Goal: Task Accomplishment & Management: Manage account settings

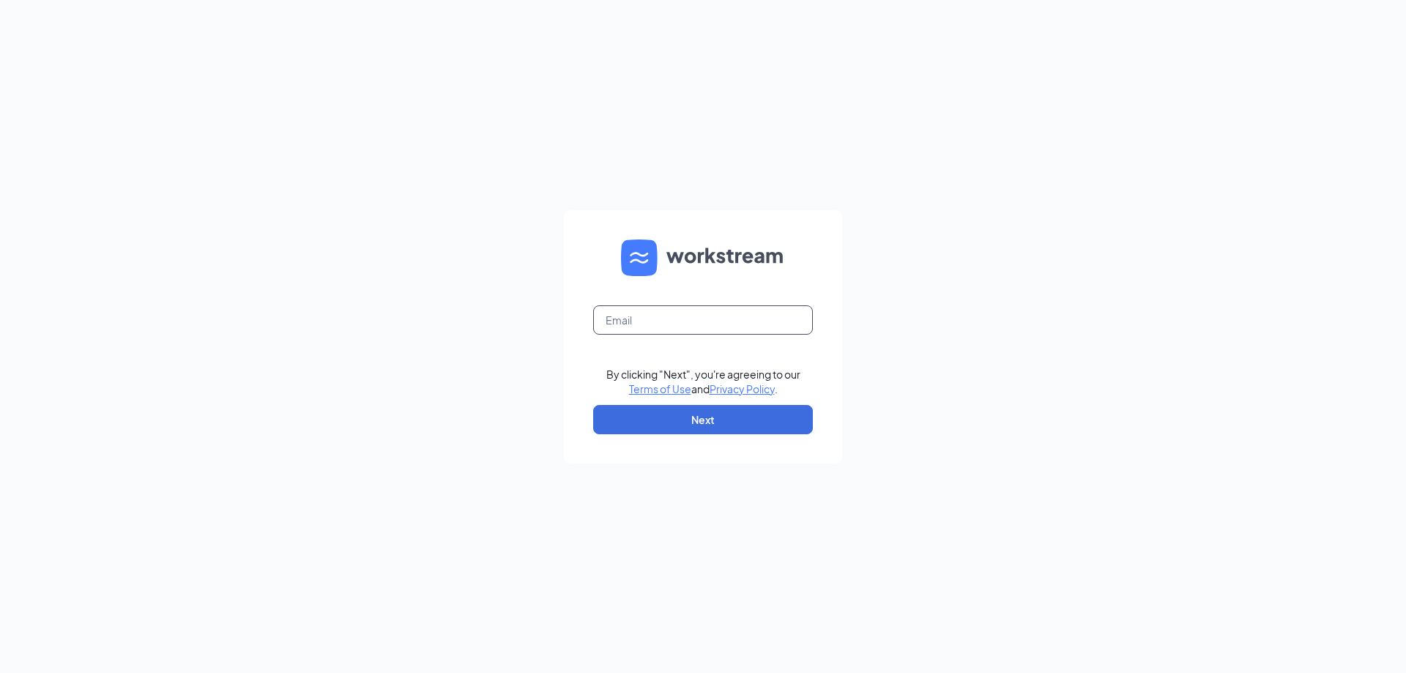
click at [704, 313] on input "text" at bounding box center [703, 319] width 220 height 29
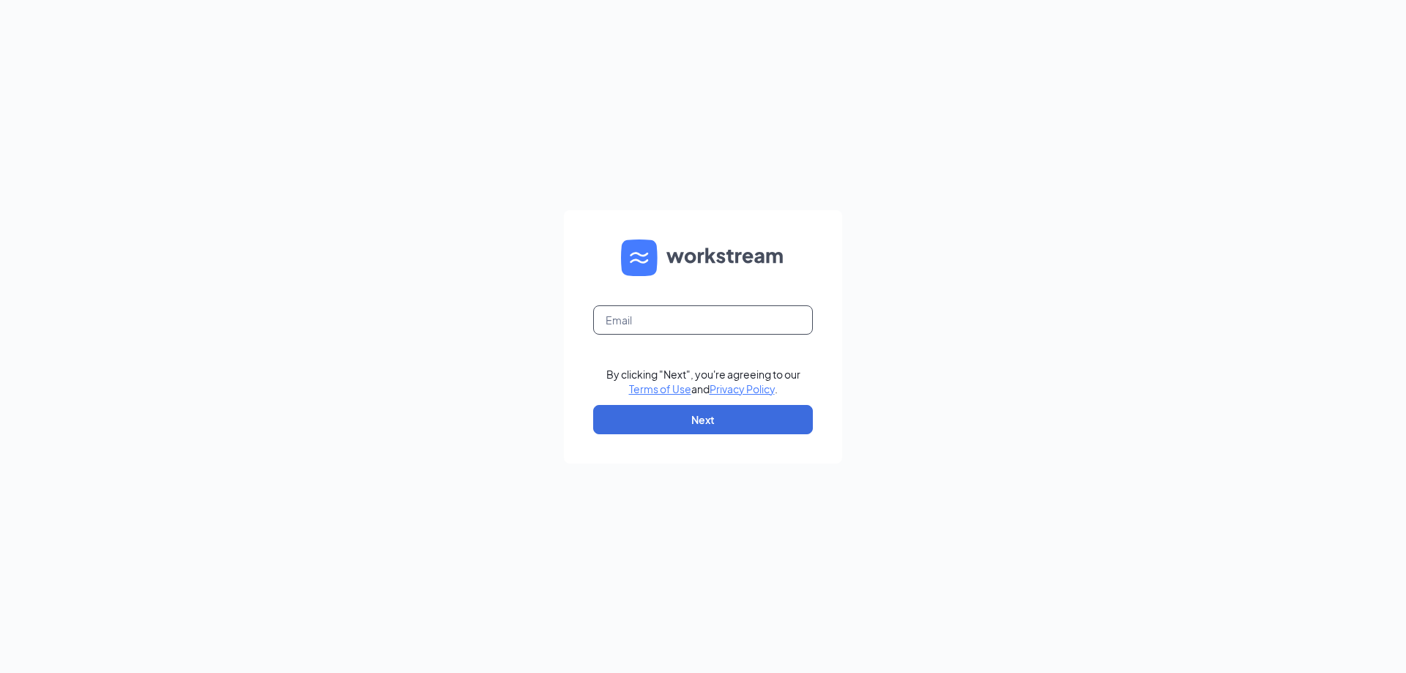
click at [704, 313] on input "text" at bounding box center [703, 319] width 220 height 29
paste input "jessi.matherly@firehousesubs.com"
type input "jessi.matherly@firehousesubs.com"
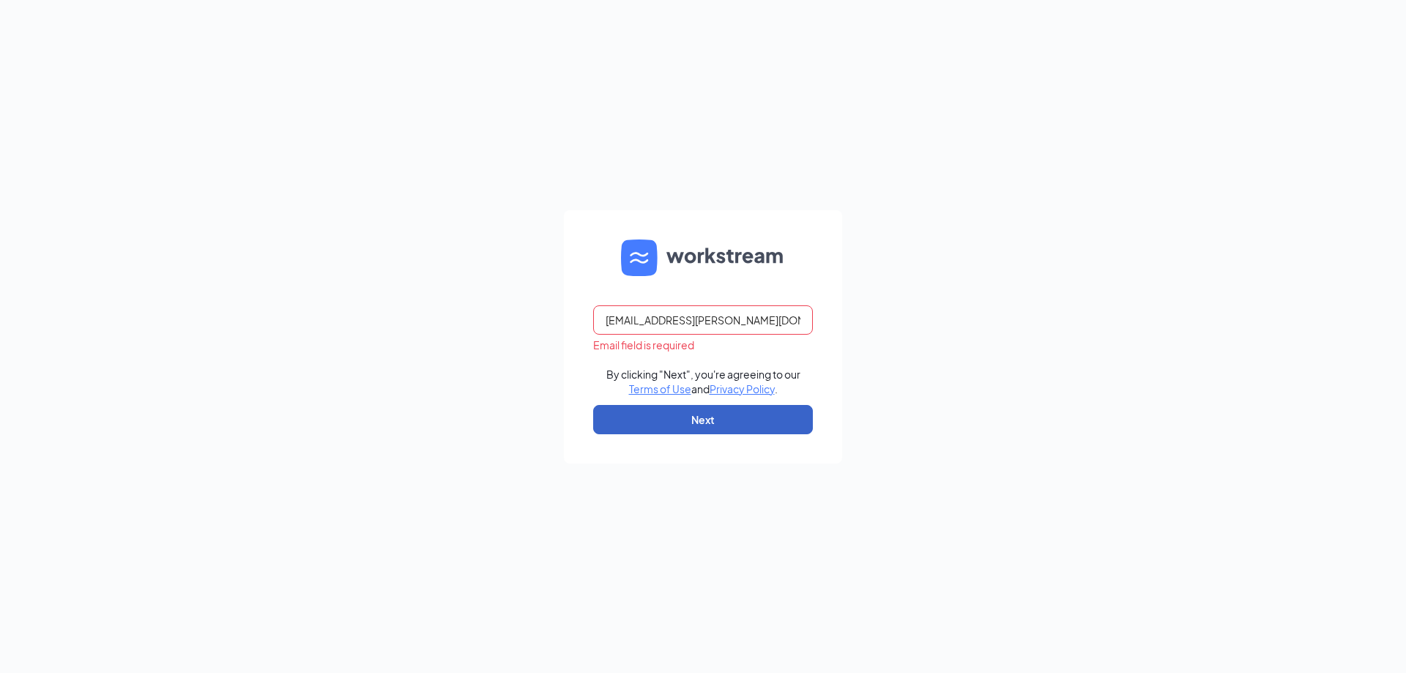
click at [666, 414] on button "Next" at bounding box center [703, 419] width 220 height 29
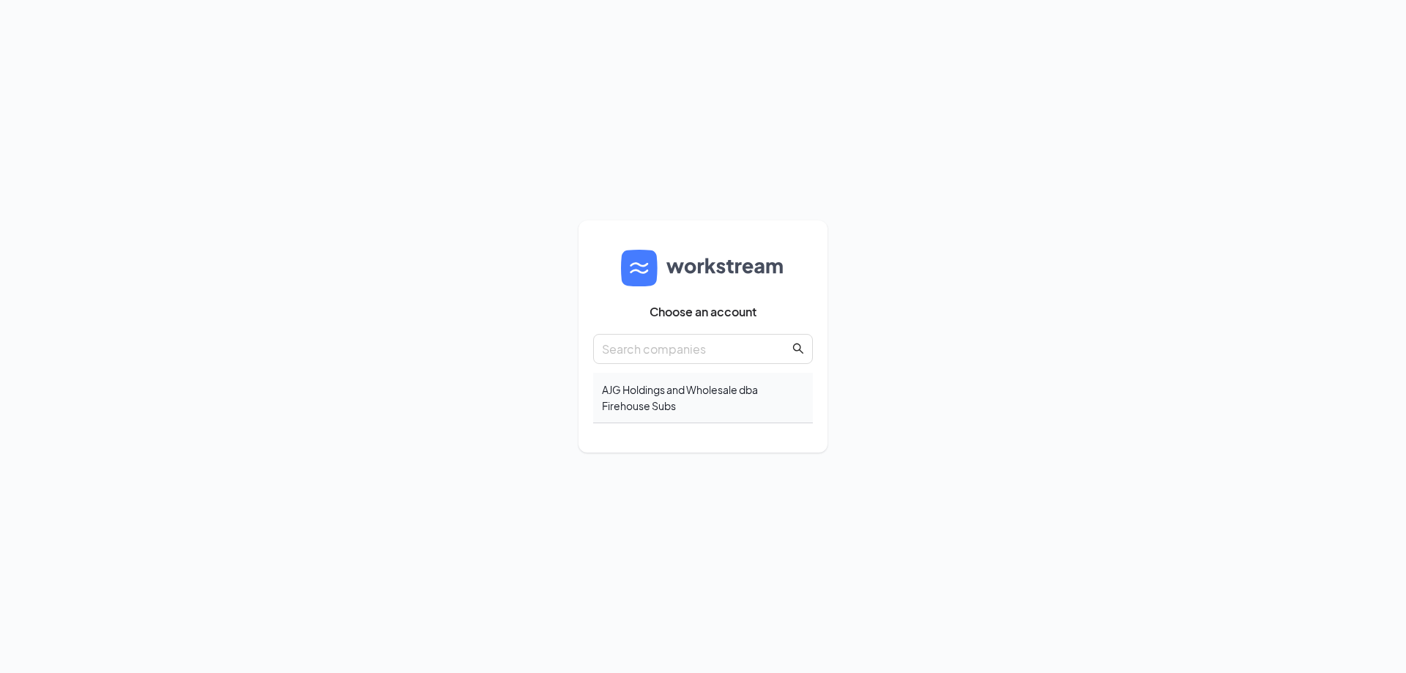
click at [714, 392] on div "AJG Holdings and Wholesale dba Firehouse Subs" at bounding box center [703, 398] width 220 height 51
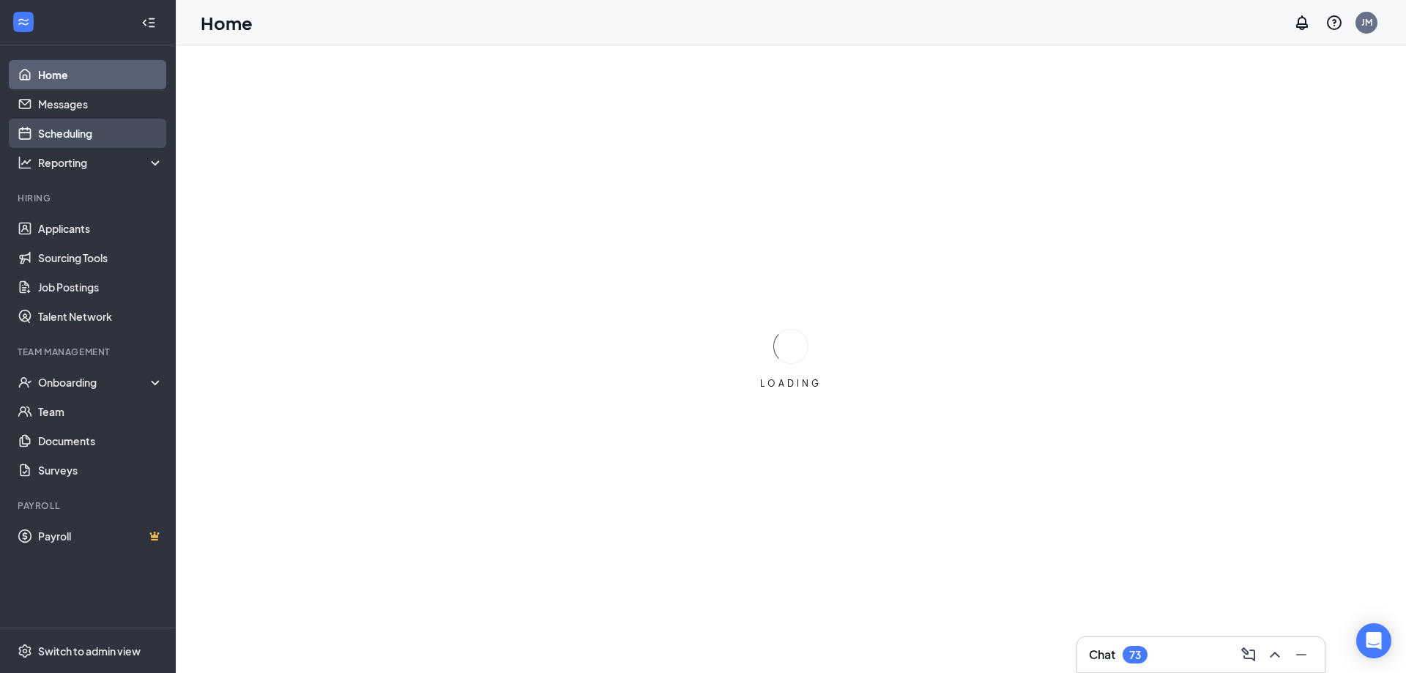
click at [75, 134] on link "Scheduling" at bounding box center [100, 133] width 125 height 29
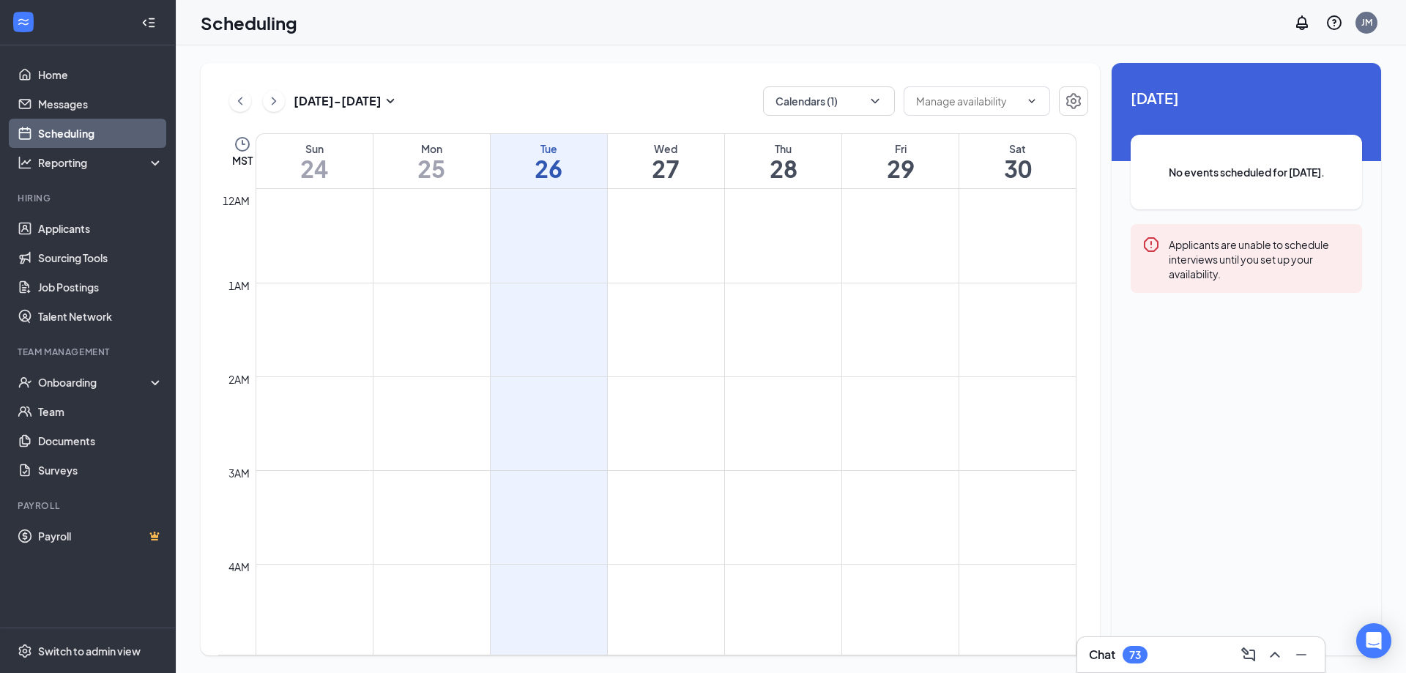
scroll to position [720, 0]
click at [1074, 104] on icon "Settings" at bounding box center [1074, 101] width 18 height 18
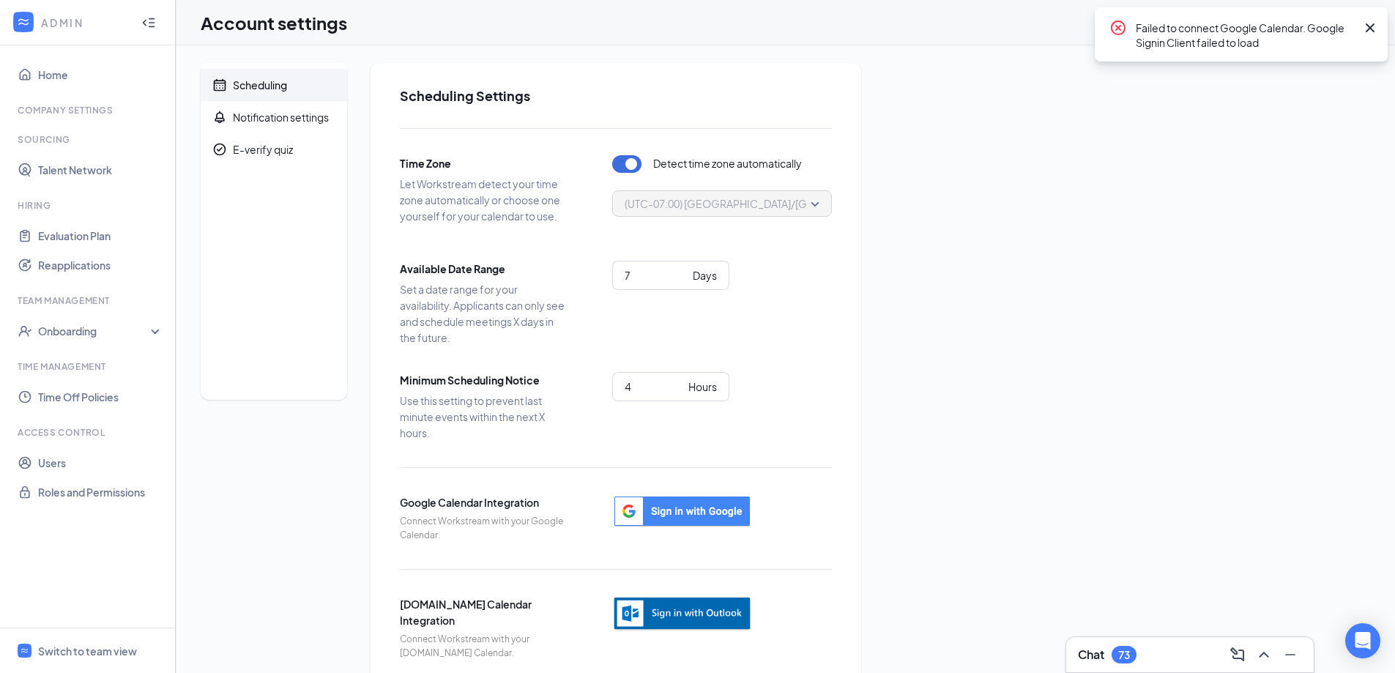
click at [696, 611] on img "button" at bounding box center [682, 614] width 140 height 36
click at [914, 42] on div "Account settings JM" at bounding box center [785, 22] width 1219 height 45
click at [688, 617] on img "button" at bounding box center [682, 614] width 140 height 36
click at [912, 43] on div "Account settings JM" at bounding box center [785, 22] width 1219 height 45
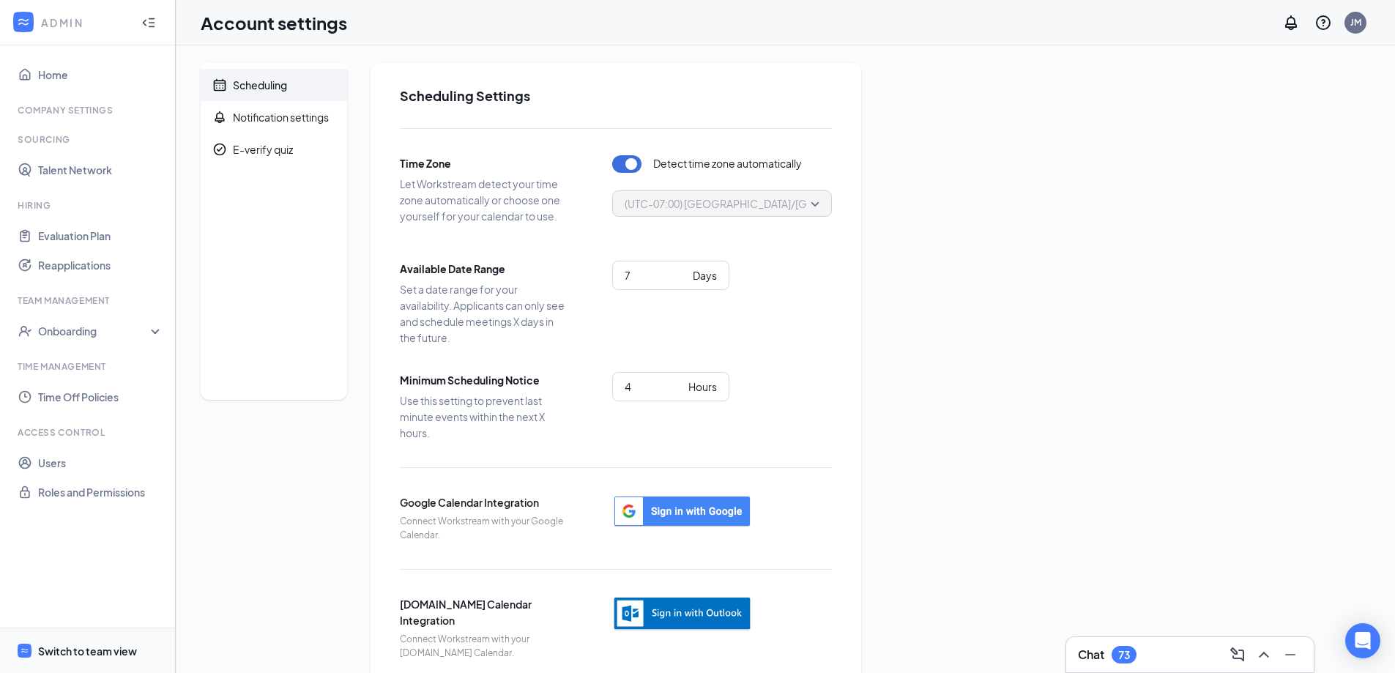
click at [86, 645] on div "Switch to team view" at bounding box center [87, 651] width 99 height 15
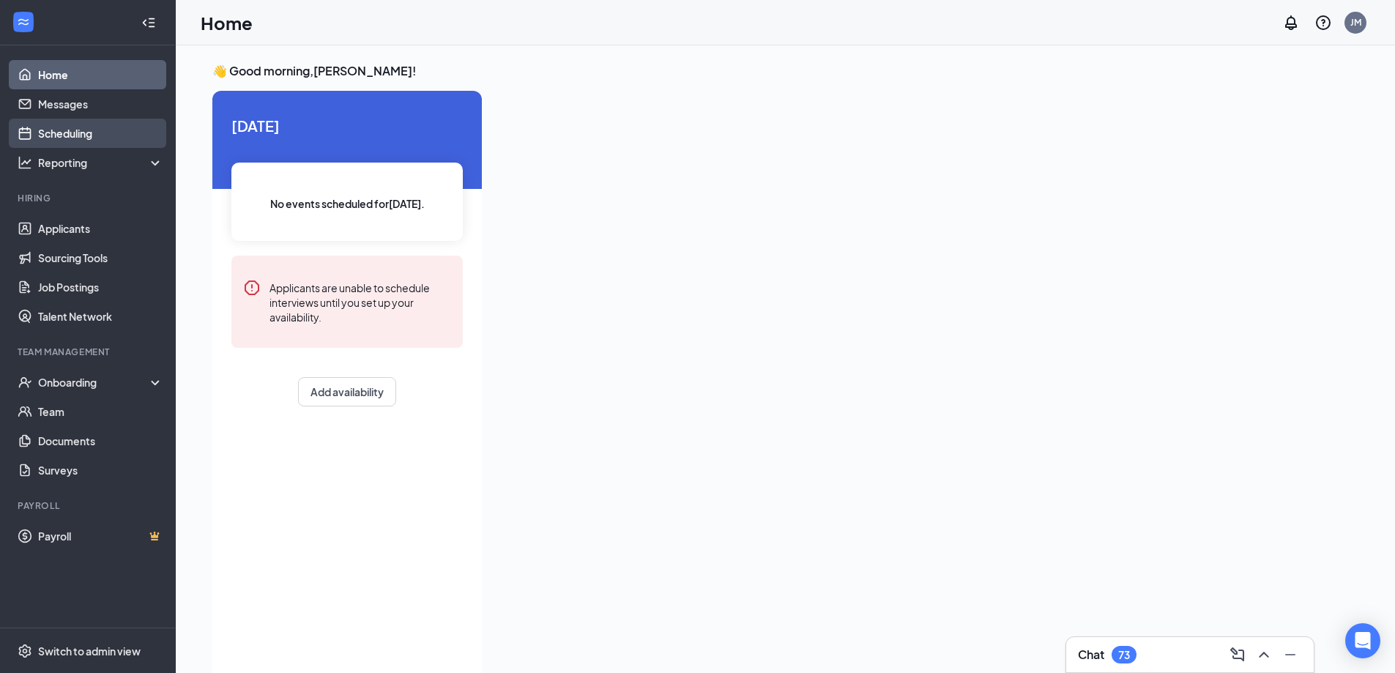
click at [72, 128] on link "Scheduling" at bounding box center [100, 133] width 125 height 29
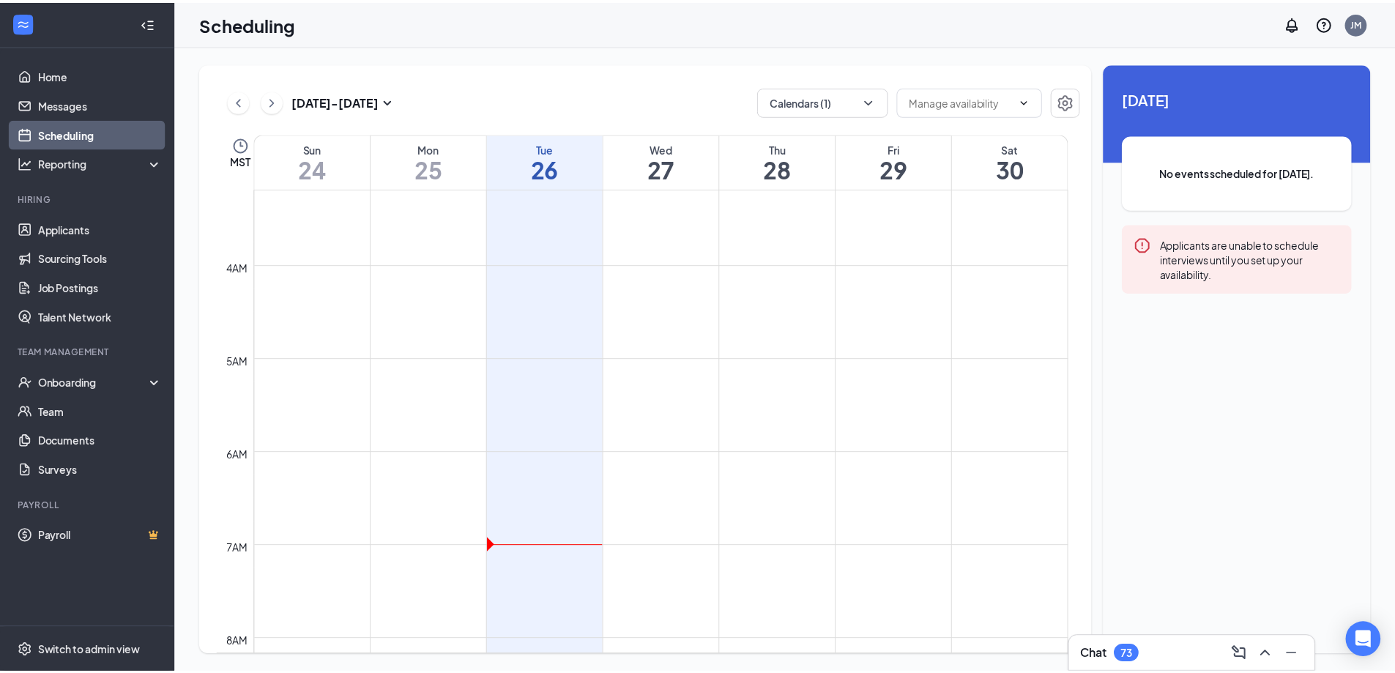
scroll to position [319, 0]
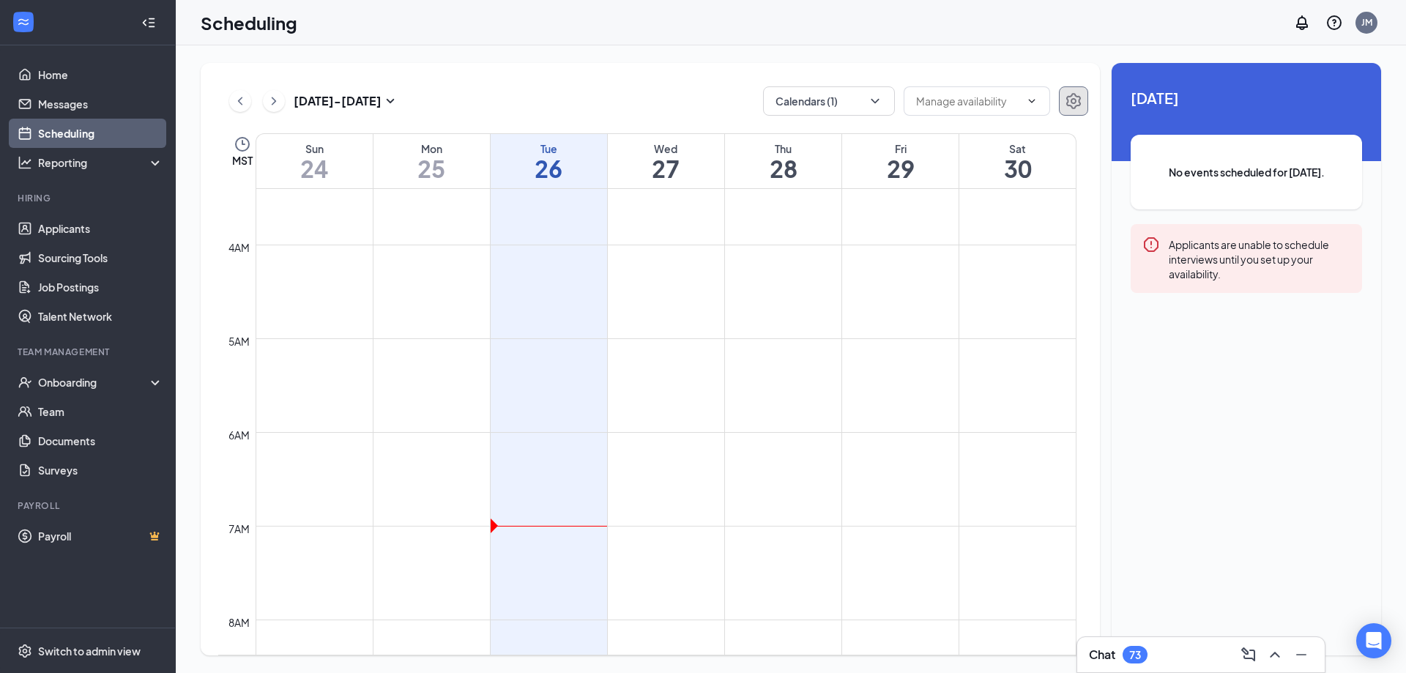
click at [1077, 103] on icon "Settings" at bounding box center [1074, 101] width 18 height 18
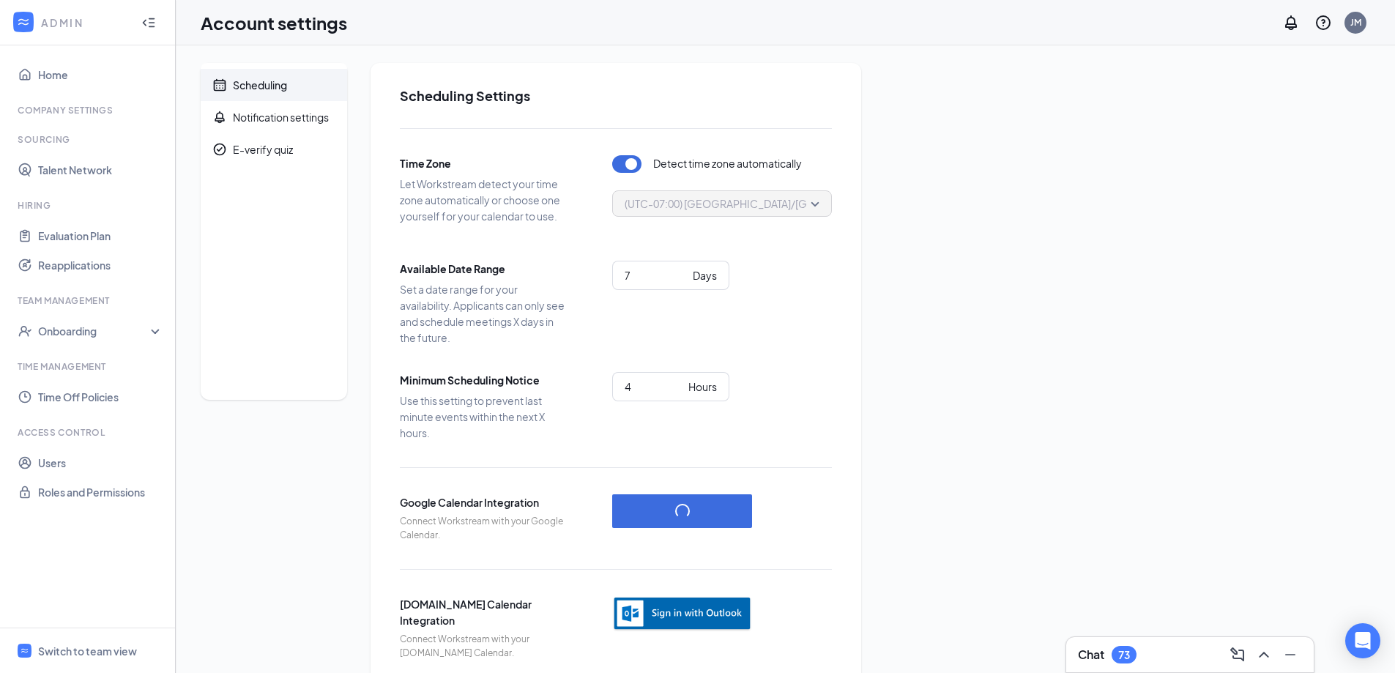
click at [700, 617] on img "button" at bounding box center [682, 614] width 140 height 36
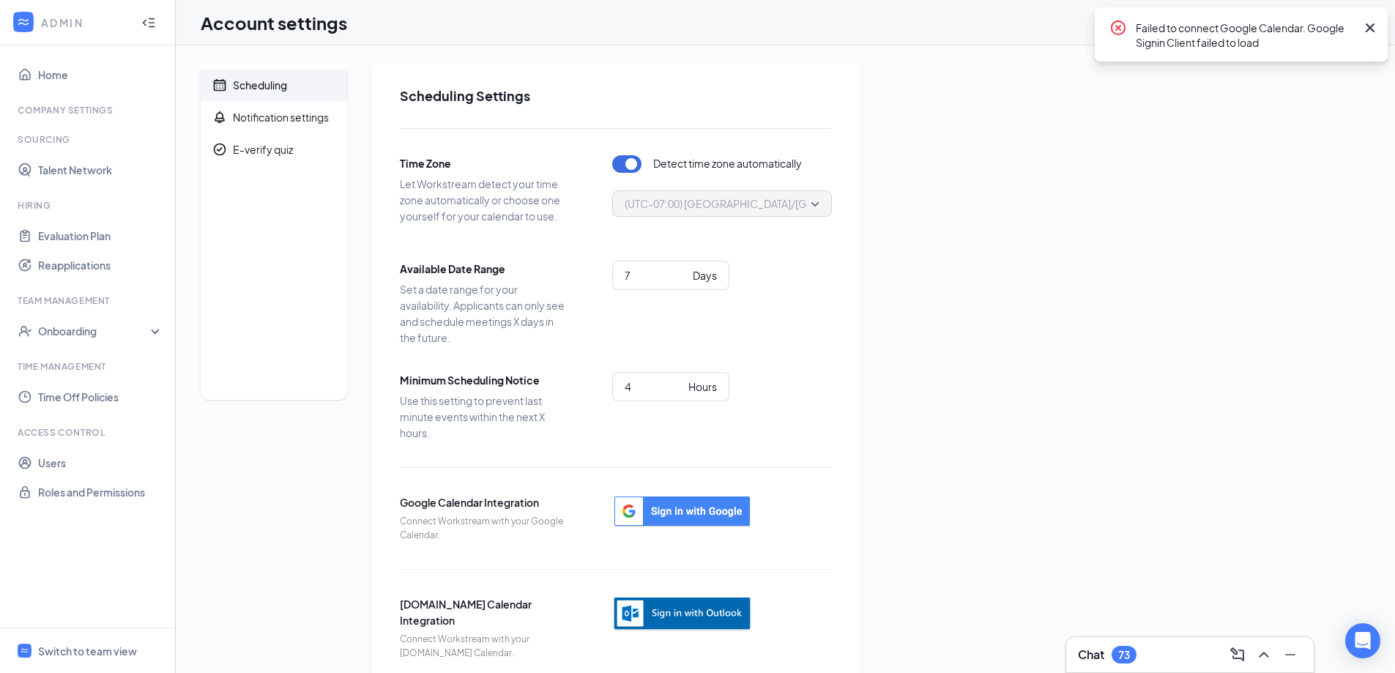
click at [710, 616] on img "button" at bounding box center [682, 614] width 140 height 36
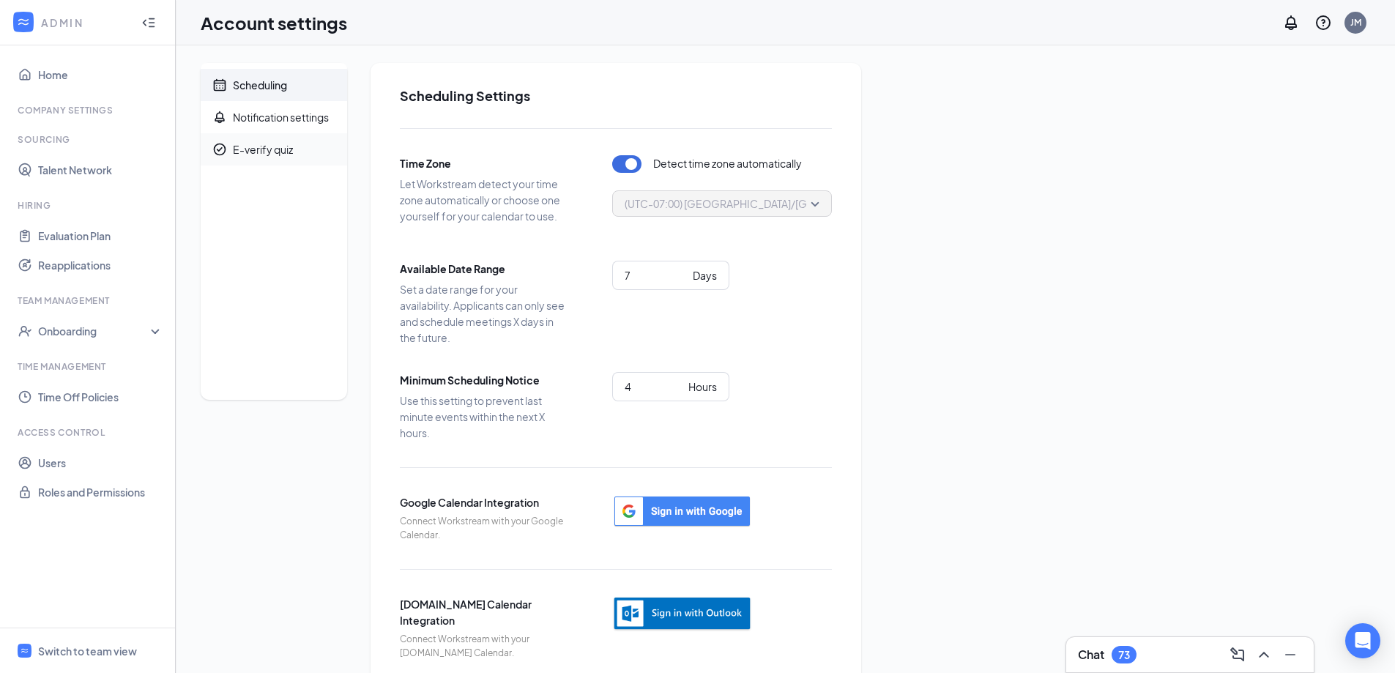
click at [295, 155] on span "E-verify quiz" at bounding box center [284, 149] width 103 height 32
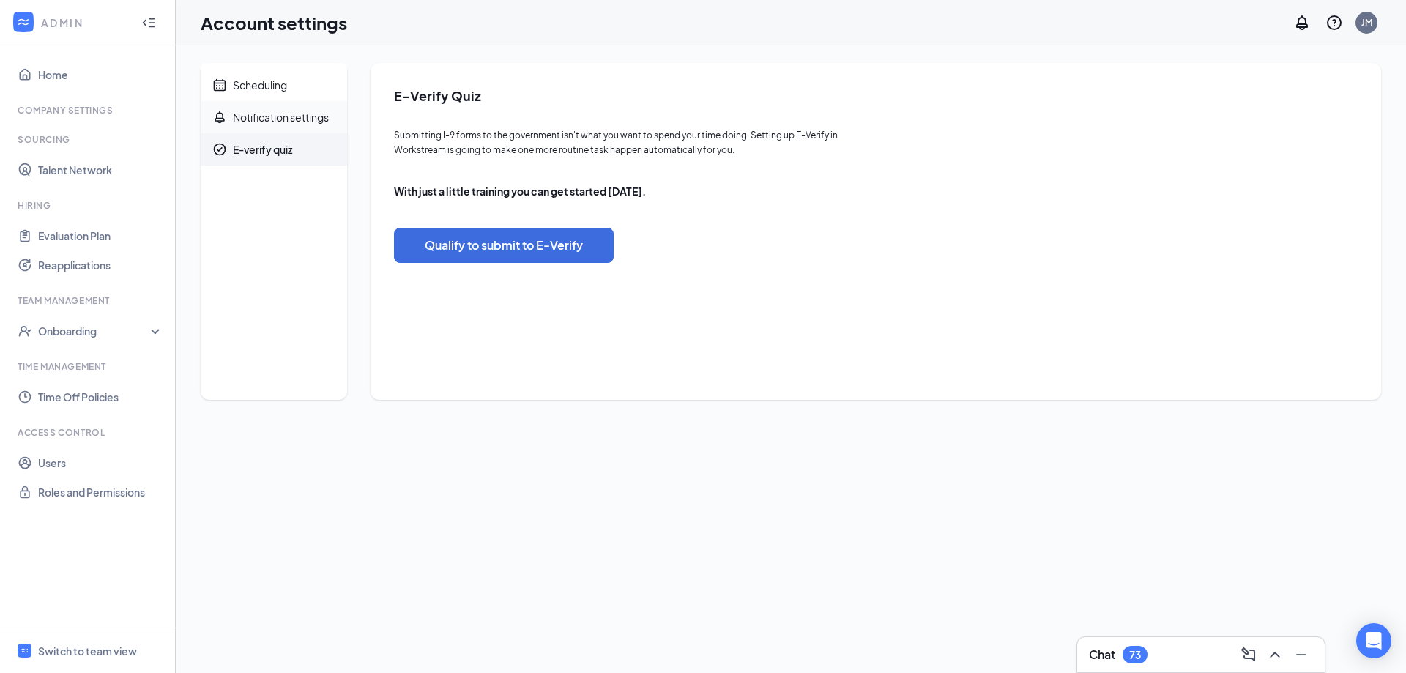
click at [291, 116] on div "Notification settings" at bounding box center [281, 117] width 96 height 15
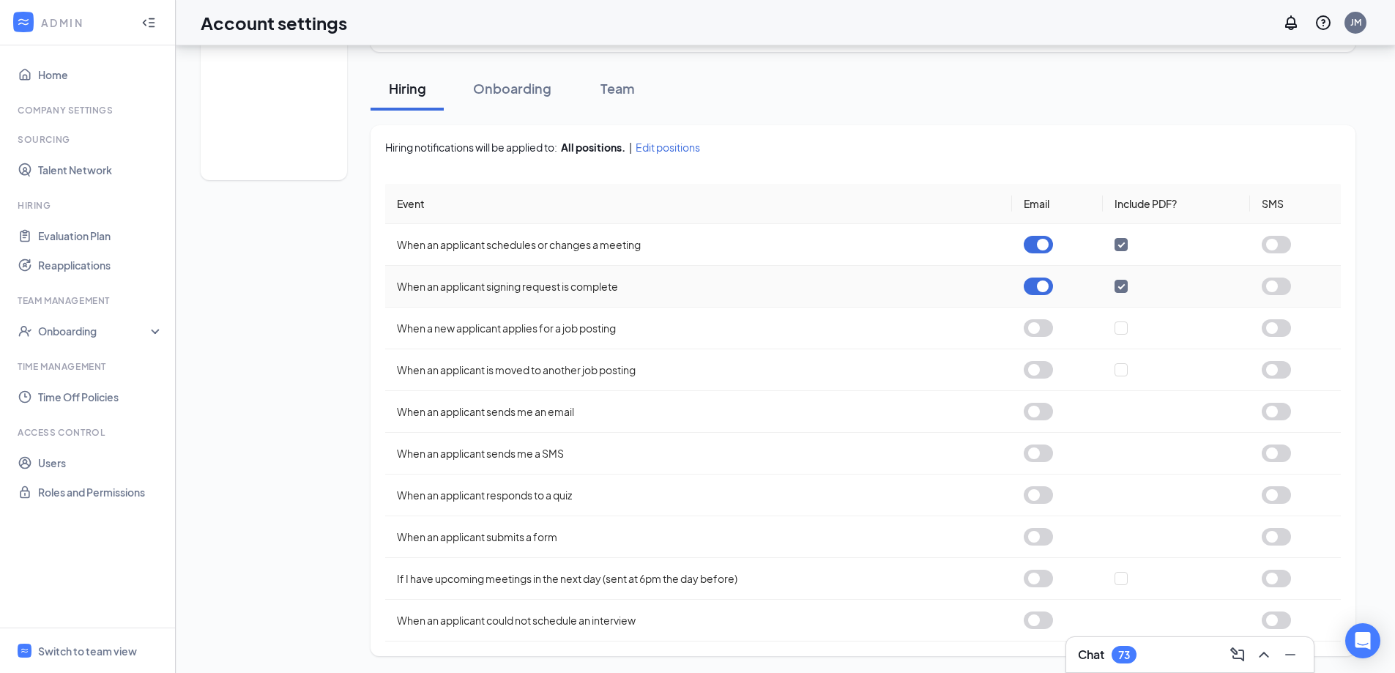
scroll to position [220, 0]
click at [524, 86] on div "Onboarding" at bounding box center [512, 87] width 78 height 18
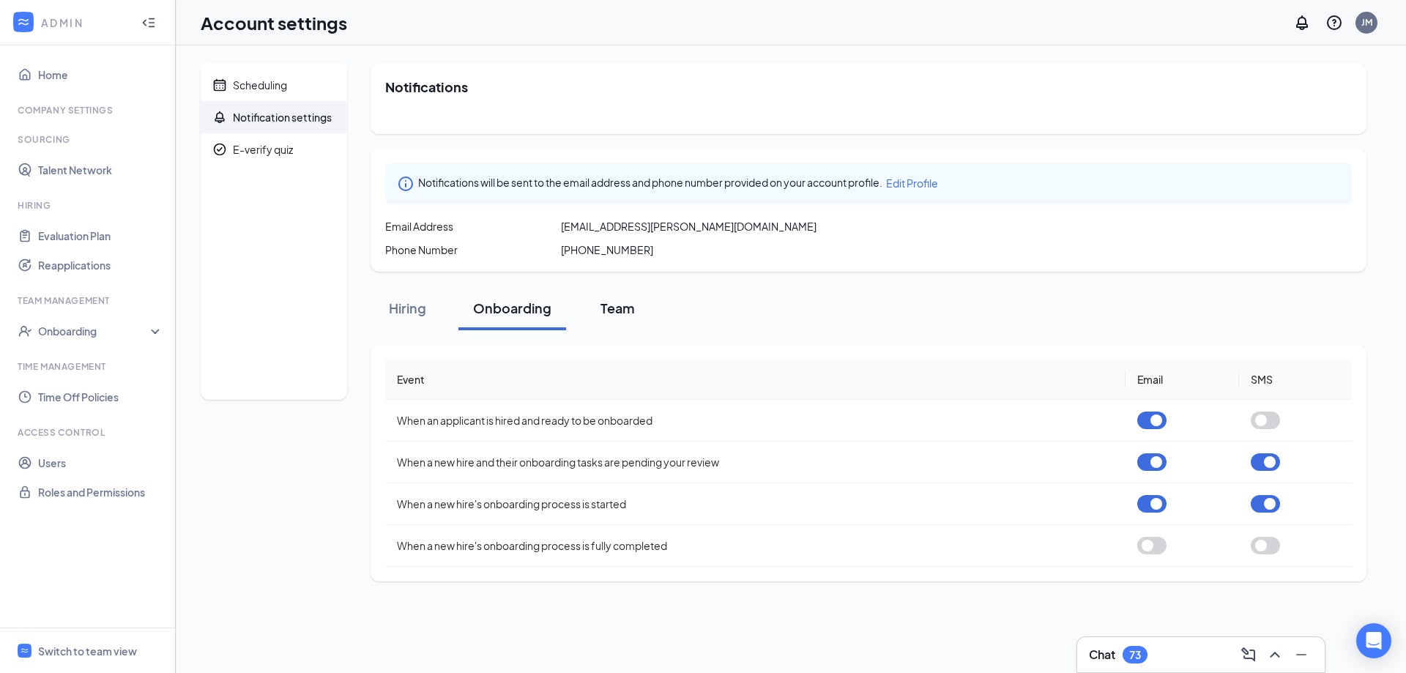
click at [621, 313] on div "Team" at bounding box center [617, 308] width 44 height 18
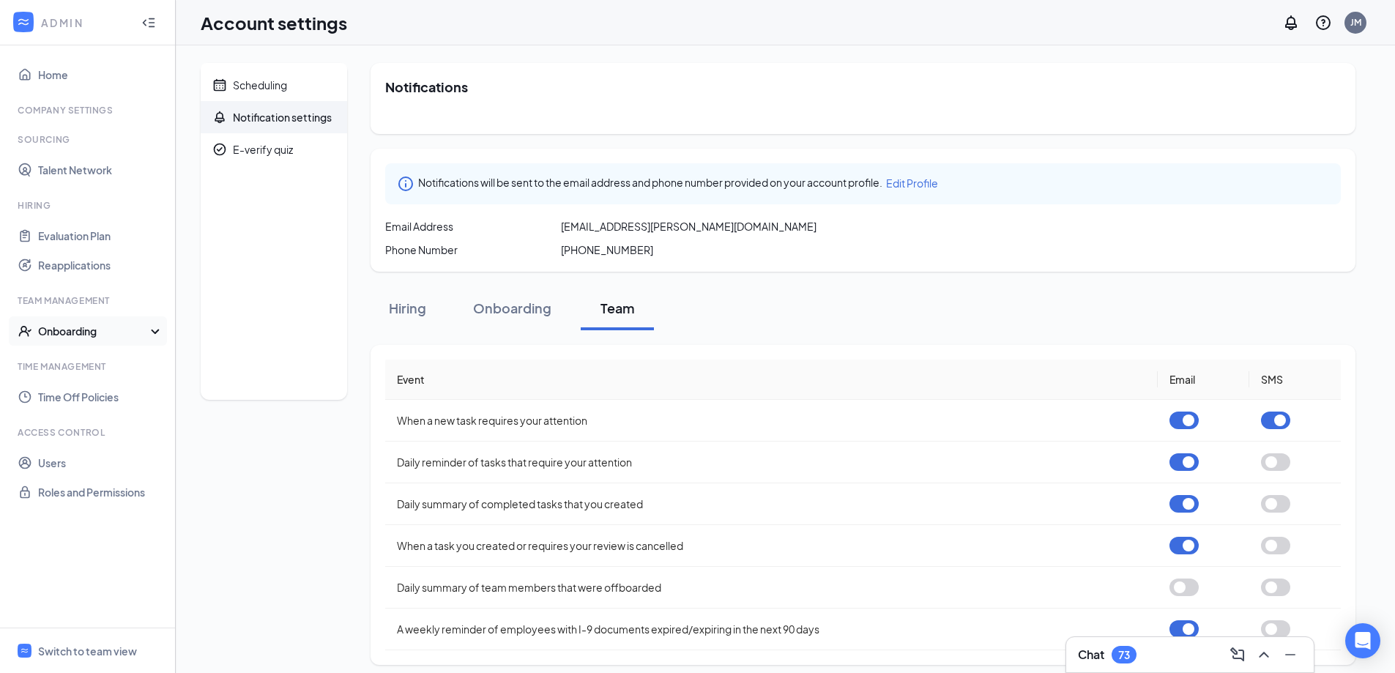
click at [100, 333] on div "Onboarding" at bounding box center [94, 331] width 113 height 15
click at [113, 360] on link "Onboarding Processes" at bounding box center [100, 360] width 125 height 29
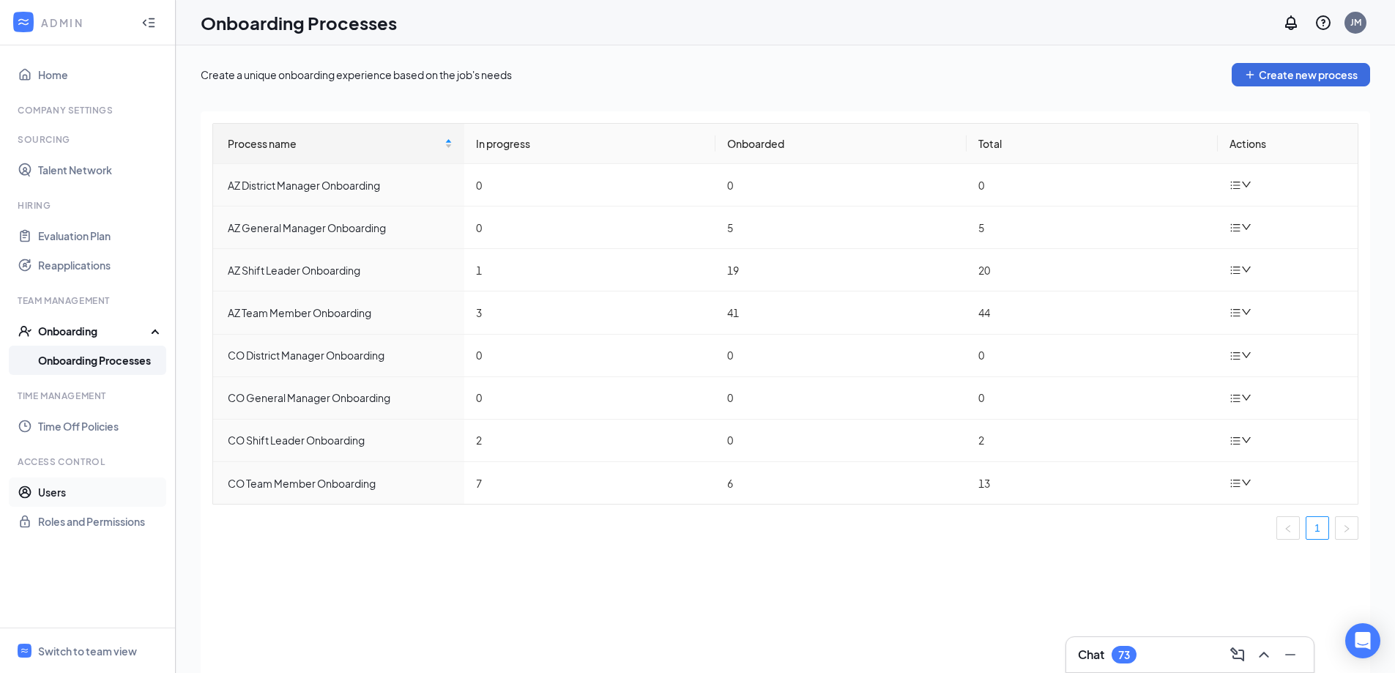
click at [65, 498] on link "Users" at bounding box center [100, 491] width 125 height 29
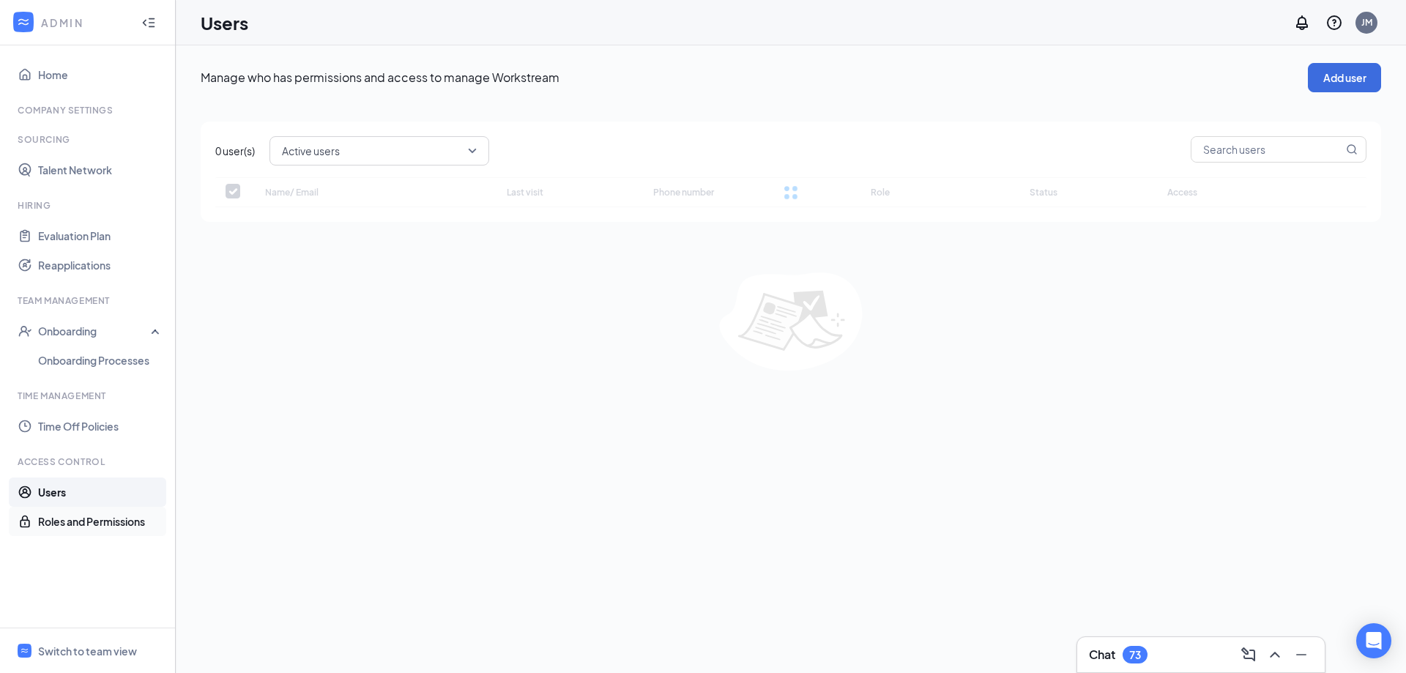
checkbox input "false"
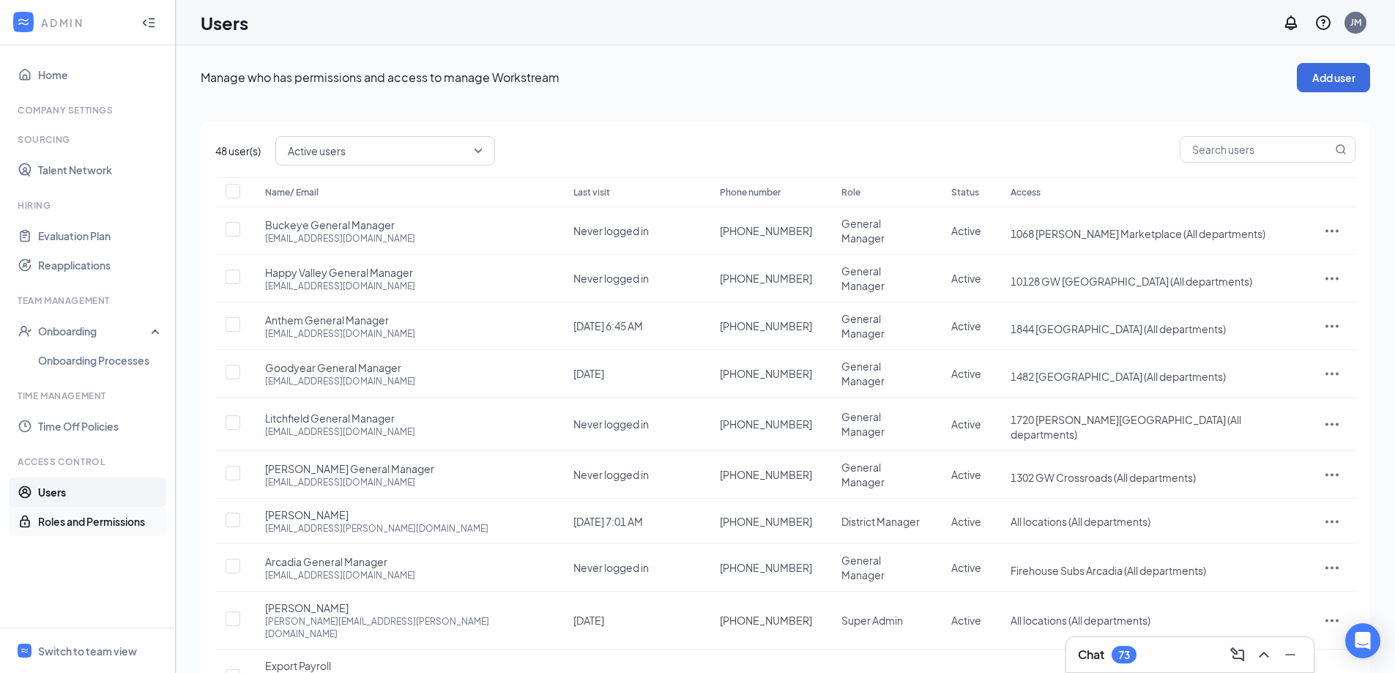
click at [81, 523] on link "Roles and Permissions" at bounding box center [100, 521] width 125 height 29
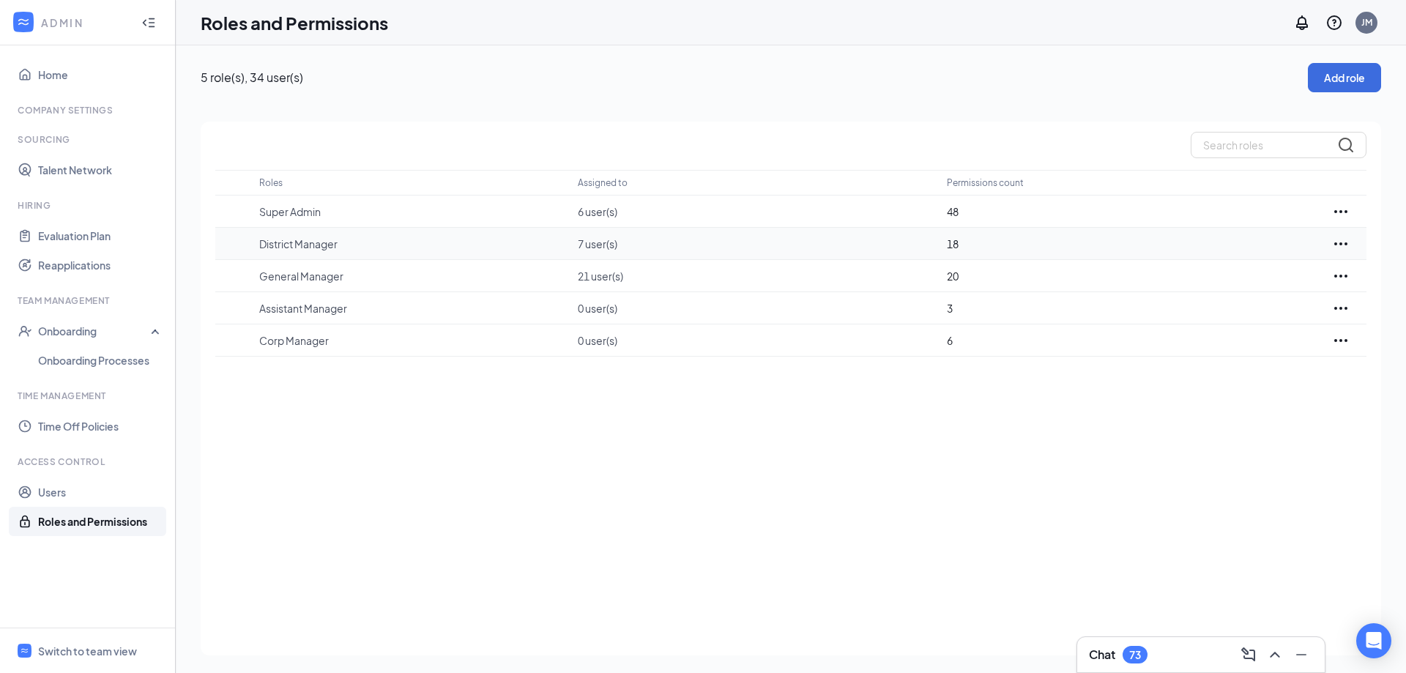
click at [450, 247] on p "District Manager" at bounding box center [411, 244] width 304 height 15
click at [310, 245] on p "District Manager" at bounding box center [411, 244] width 304 height 15
click at [1337, 240] on icon "Ellipses" at bounding box center [1341, 244] width 18 height 18
click at [874, 473] on div "Roles Assigned to Permissions count Super Admin 6 user(s) 48 District Manager 7…" at bounding box center [791, 389] width 1180 height 534
click at [66, 76] on link "Home" at bounding box center [100, 74] width 125 height 29
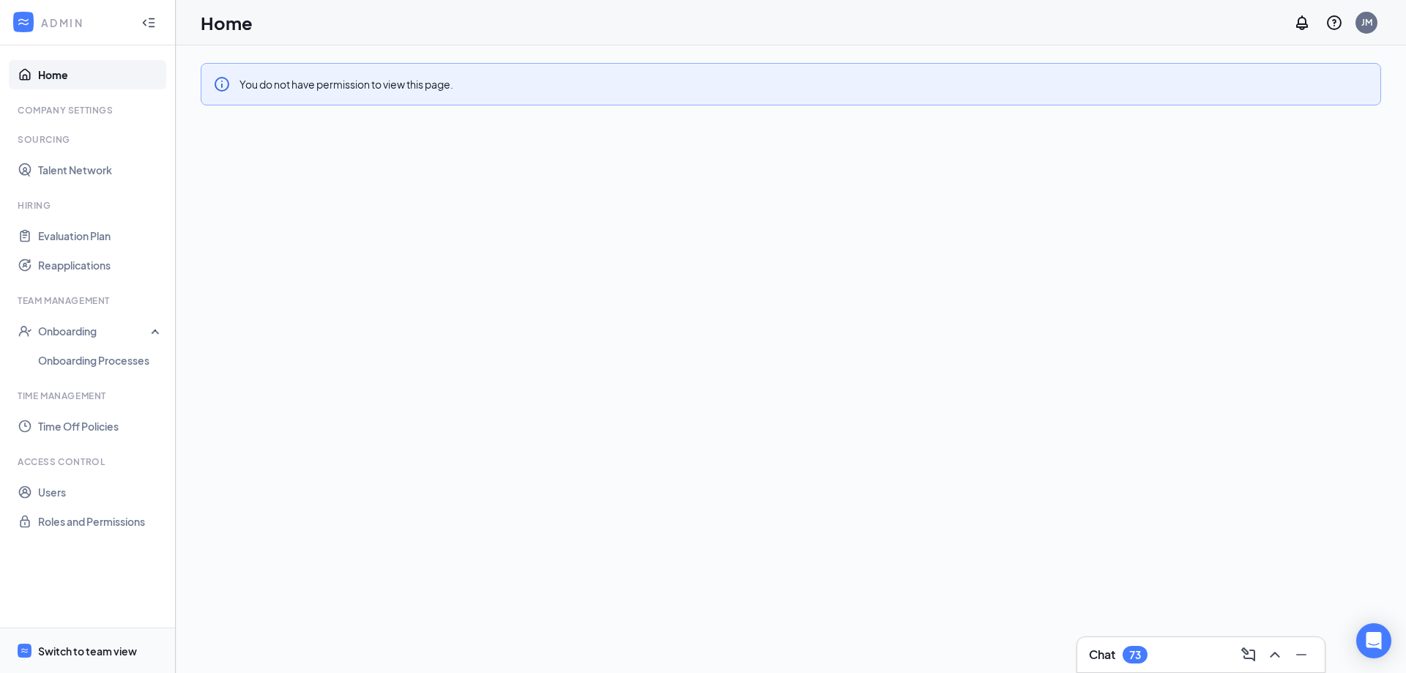
click at [119, 650] on div "Switch to team view" at bounding box center [87, 651] width 99 height 15
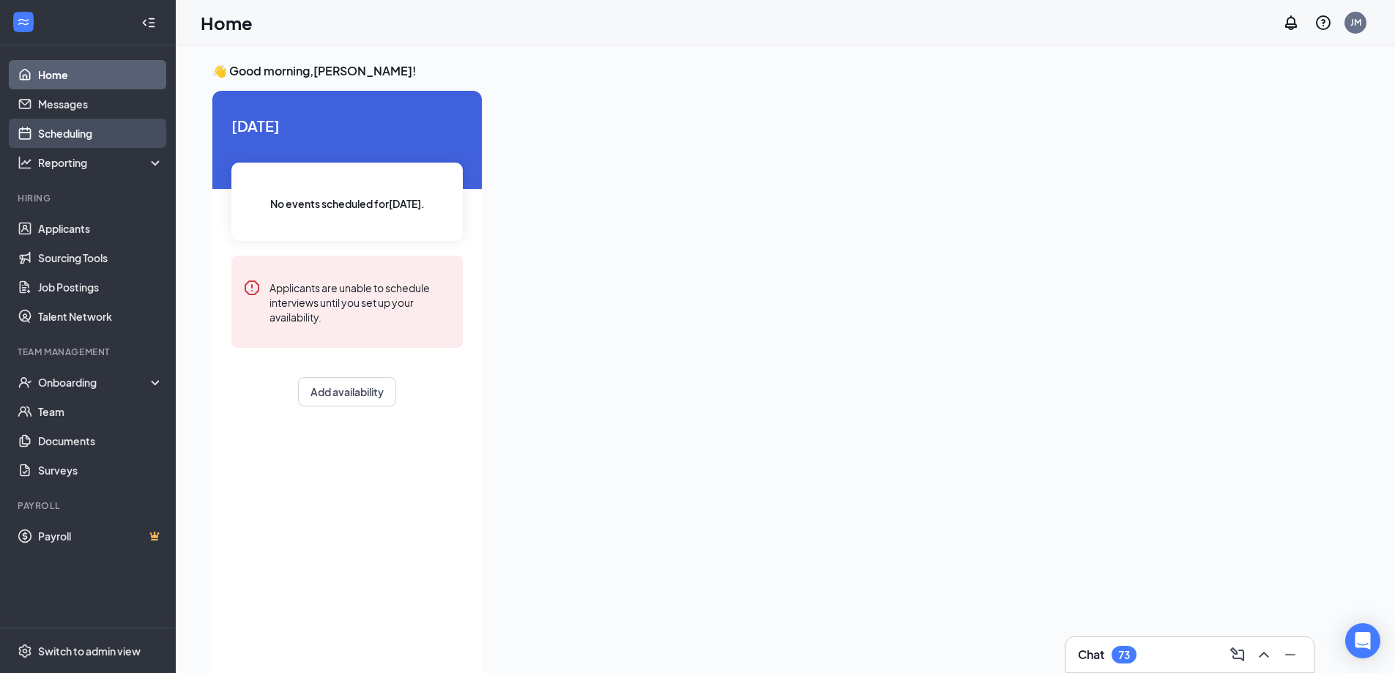
click at [78, 127] on link "Scheduling" at bounding box center [100, 133] width 125 height 29
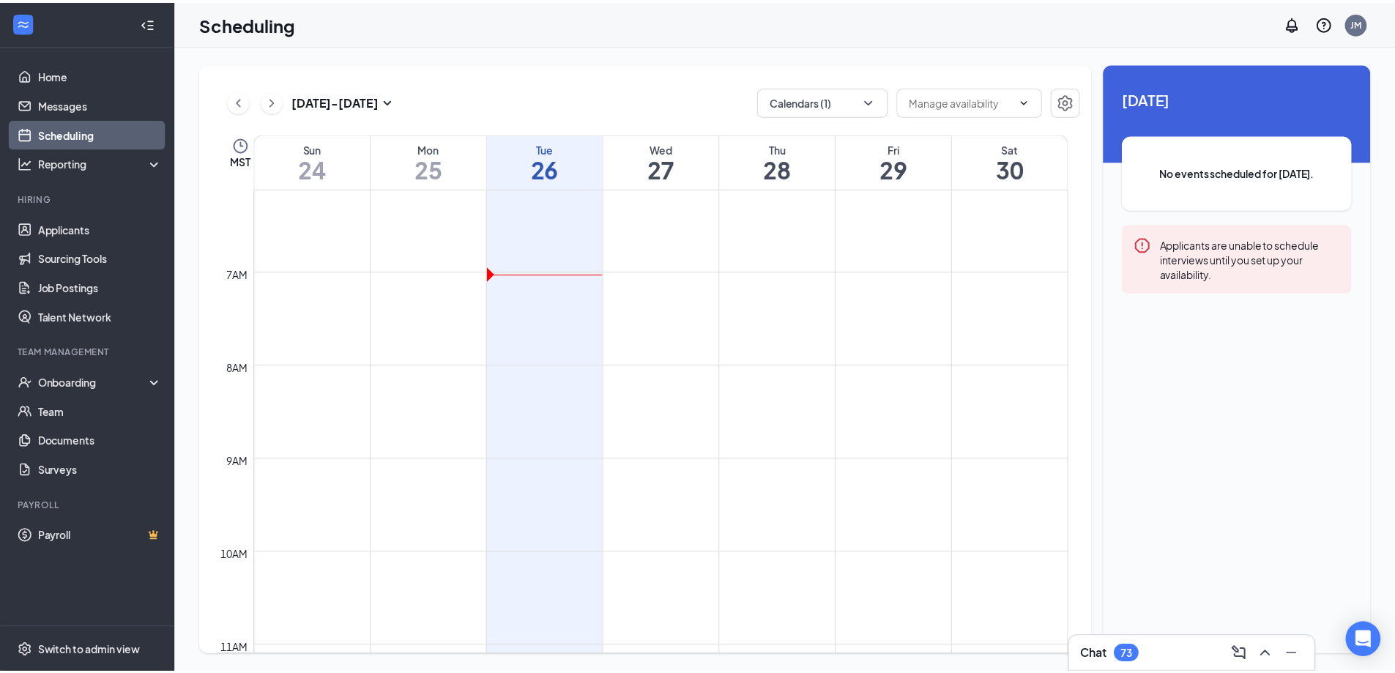
scroll to position [573, 0]
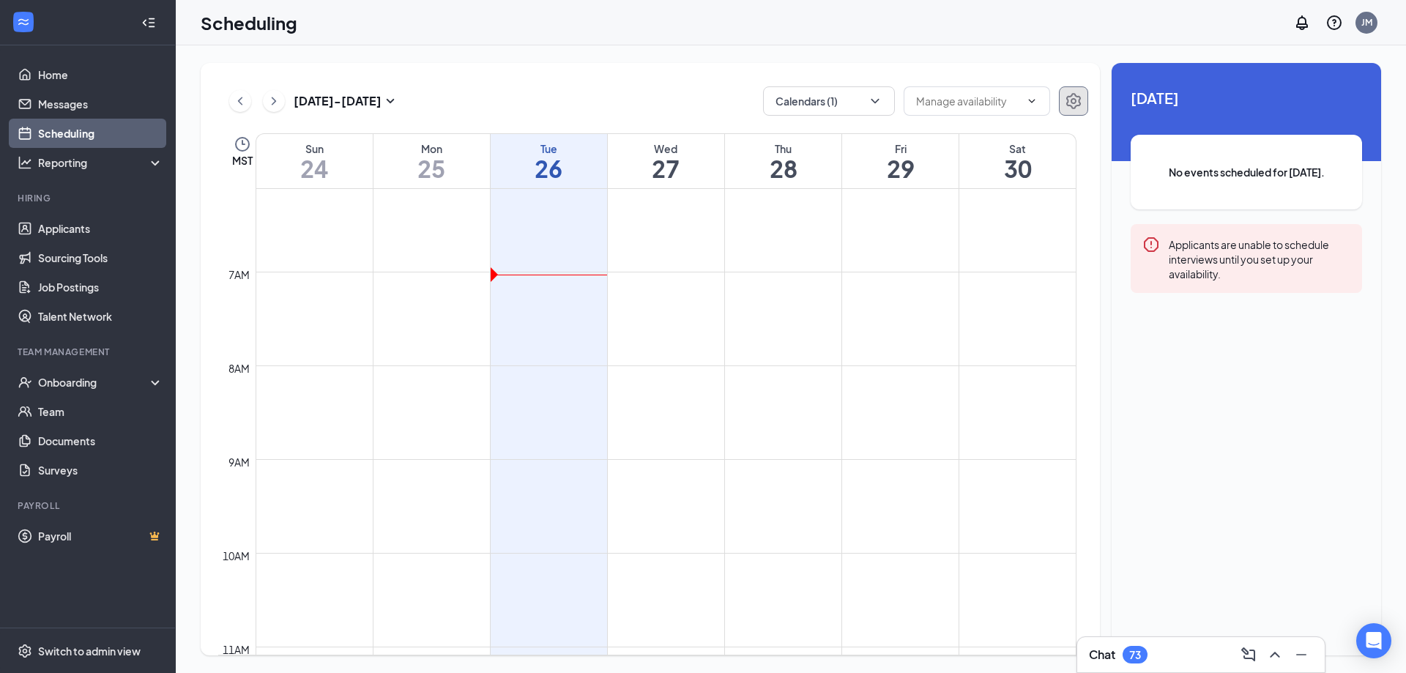
click at [1074, 103] on icon "Settings" at bounding box center [1073, 101] width 15 height 16
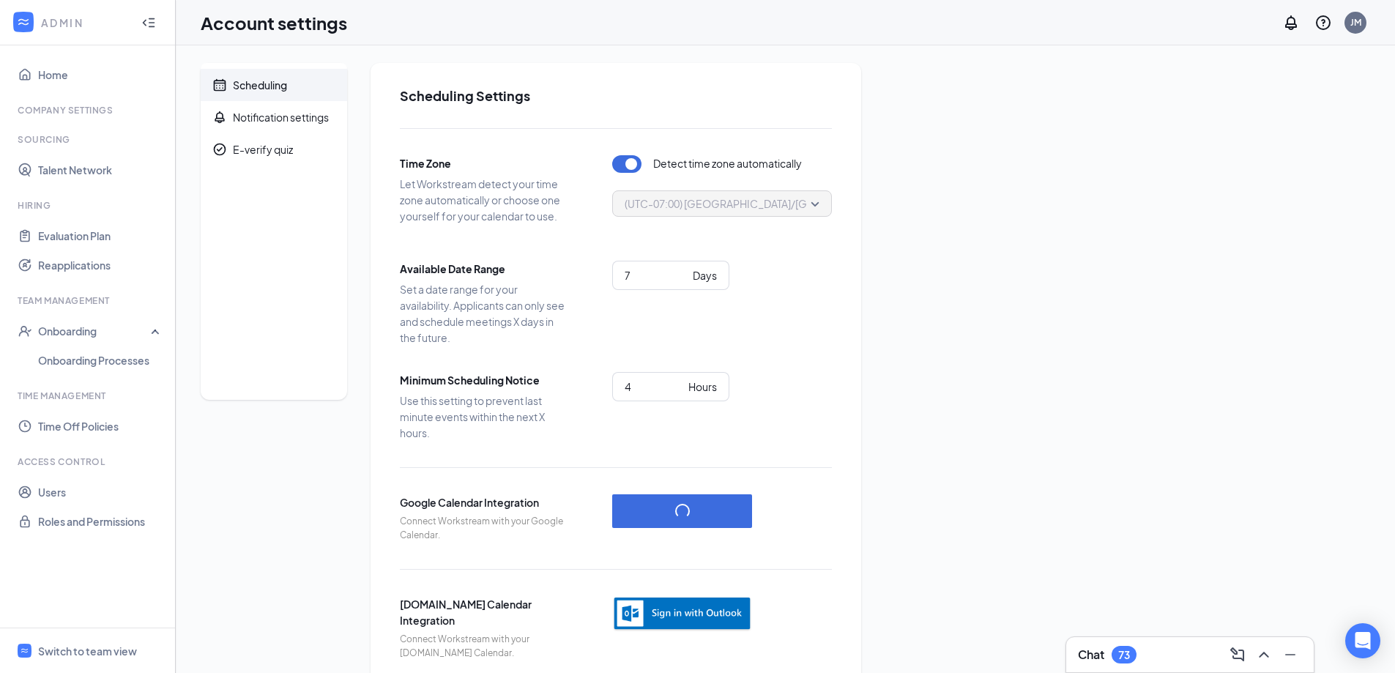
scroll to position [28, 0]
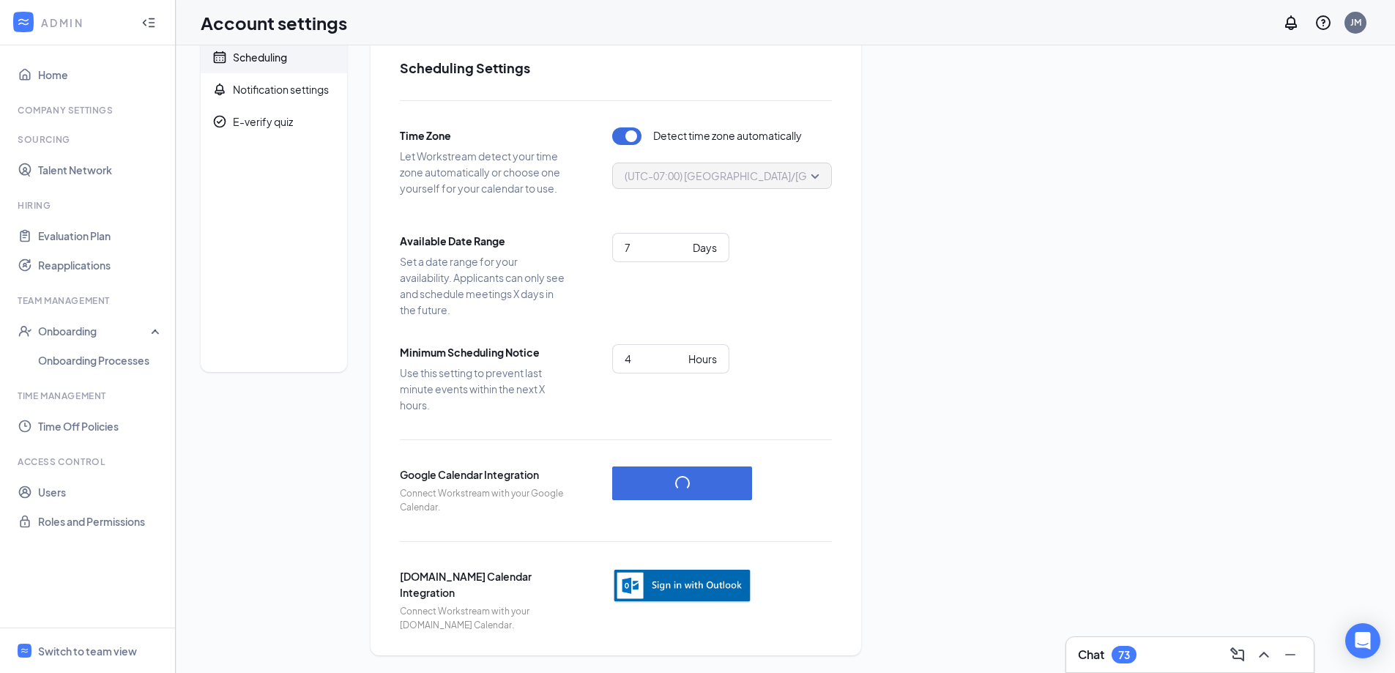
click at [689, 587] on img "button" at bounding box center [682, 586] width 140 height 36
click at [702, 587] on img "button" at bounding box center [682, 586] width 140 height 36
click at [662, 593] on img "button" at bounding box center [682, 586] width 140 height 36
click at [693, 580] on img "button" at bounding box center [682, 586] width 140 height 36
click at [667, 580] on img "button" at bounding box center [682, 586] width 140 height 36
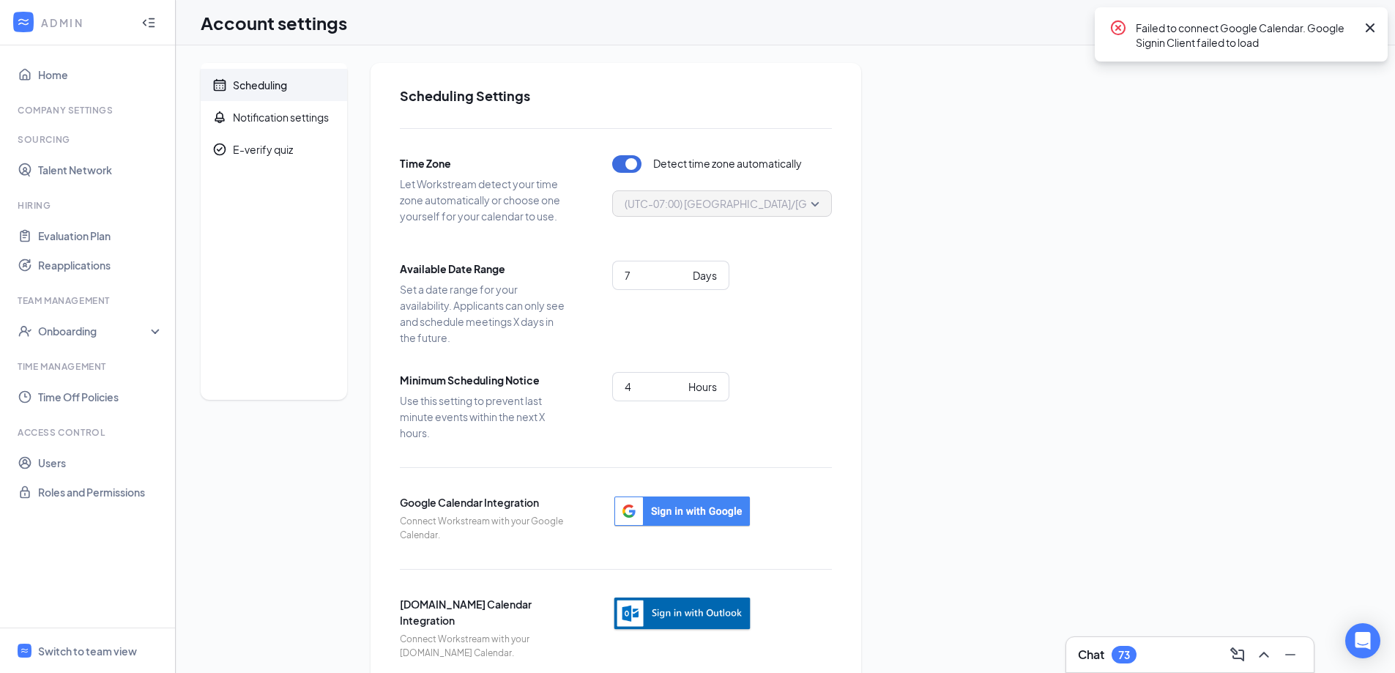
click at [709, 618] on img "button" at bounding box center [682, 614] width 140 height 36
click at [726, 616] on img "button" at bounding box center [682, 614] width 140 height 36
click at [711, 614] on img "button" at bounding box center [682, 614] width 140 height 36
click at [677, 614] on img "button" at bounding box center [682, 614] width 140 height 36
click at [680, 609] on img "button" at bounding box center [682, 614] width 140 height 36
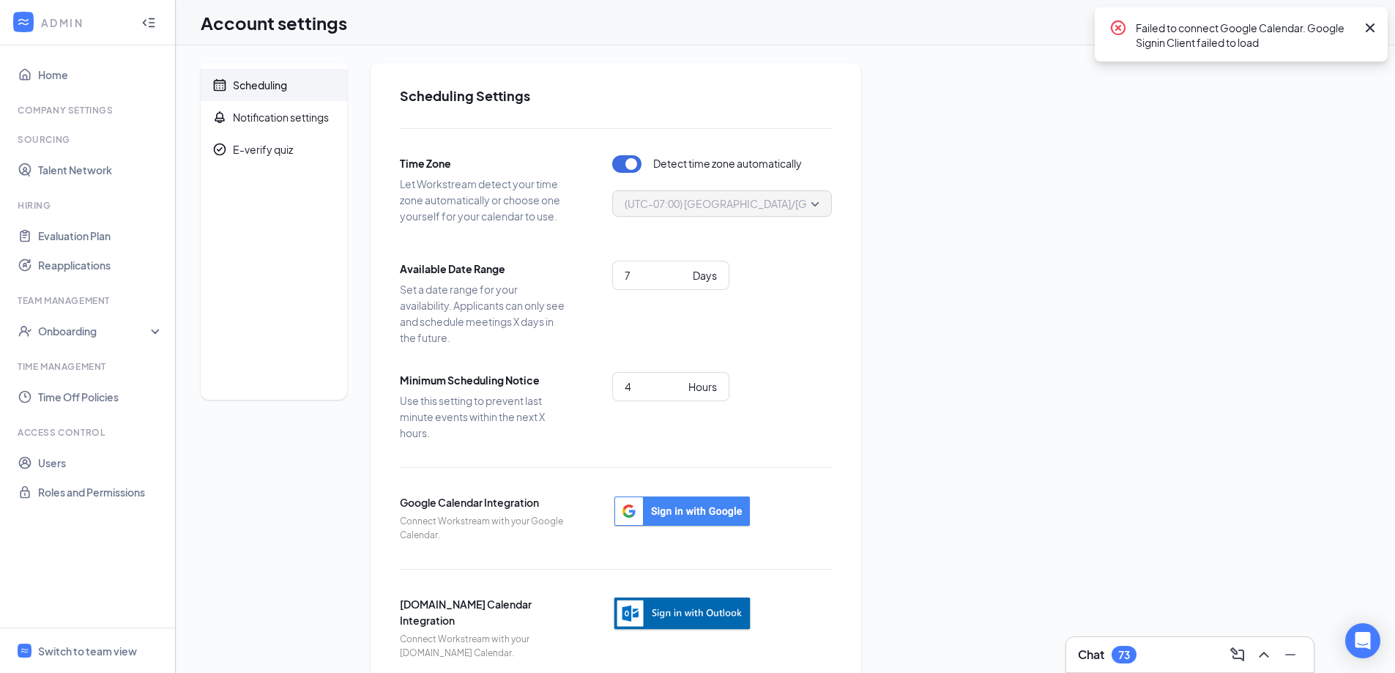
click at [691, 618] on img "button" at bounding box center [682, 614] width 140 height 36
click at [706, 611] on img "button" at bounding box center [682, 614] width 140 height 36
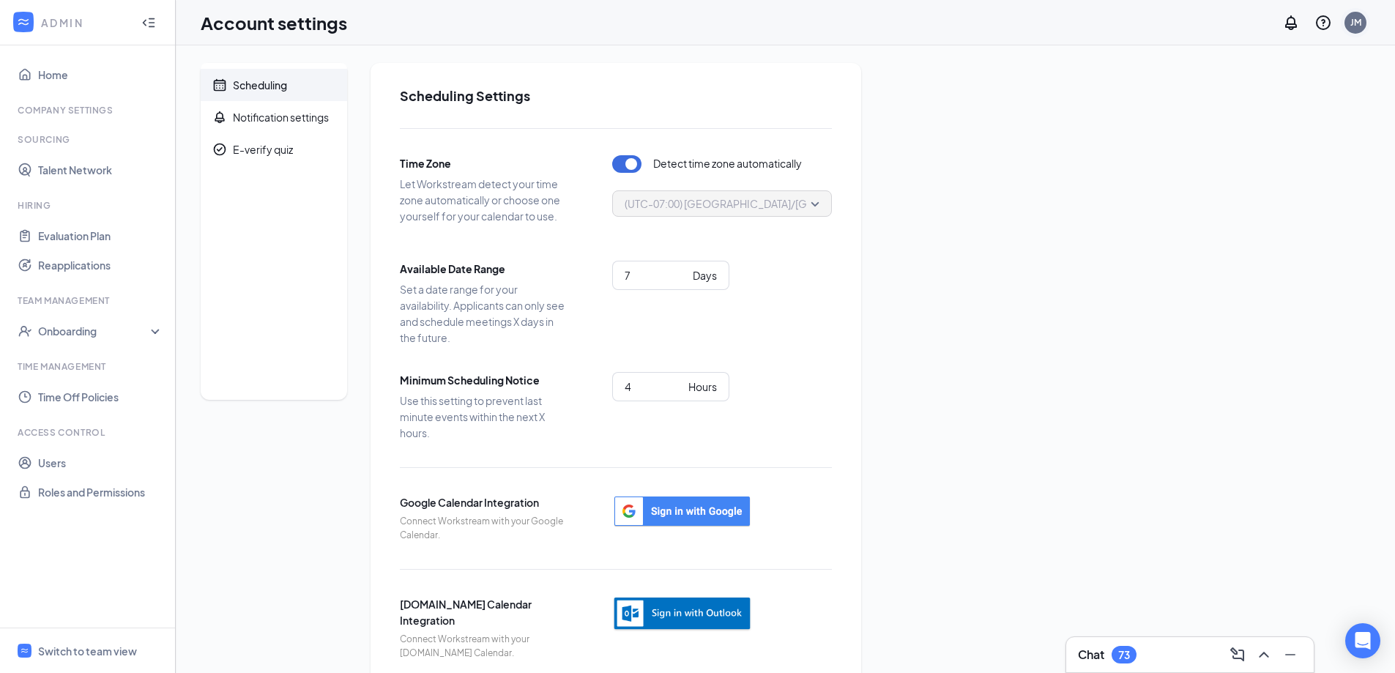
click at [1356, 24] on div "JM" at bounding box center [1355, 22] width 11 height 12
click at [1242, 242] on div "Log out" at bounding box center [1282, 238] width 158 height 15
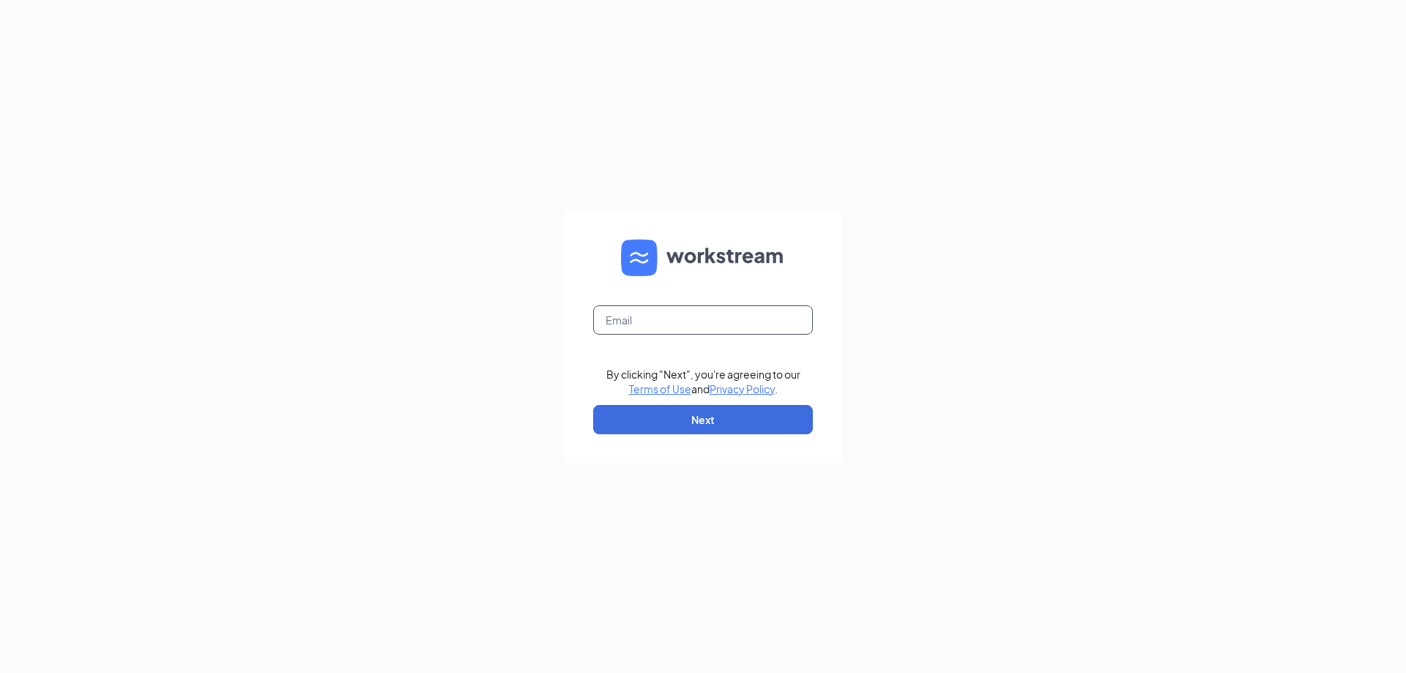
click at [680, 322] on input "text" at bounding box center [703, 319] width 220 height 29
type input "jessi.matherly@firehousesubs.com"
click at [717, 424] on button "Next" at bounding box center [703, 419] width 220 height 29
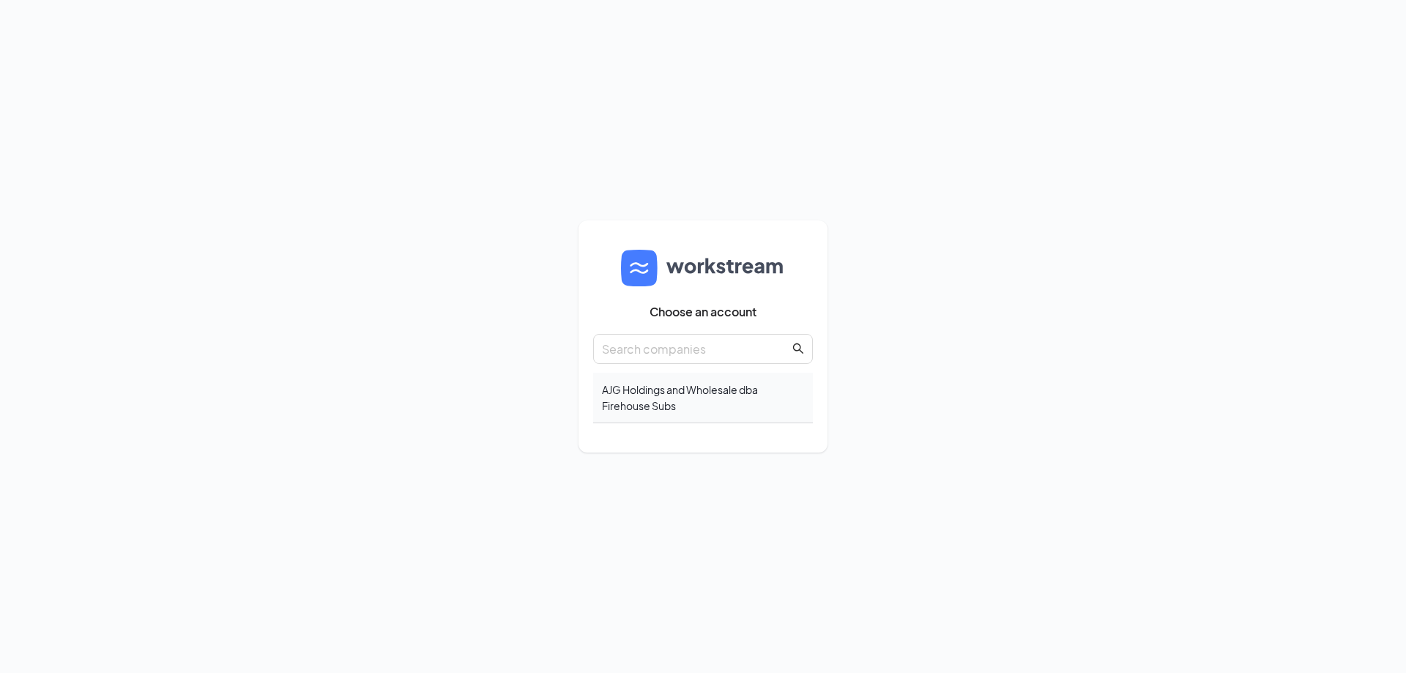
click at [687, 396] on div "AJG Holdings and Wholesale dba Firehouse Subs" at bounding box center [703, 398] width 220 height 51
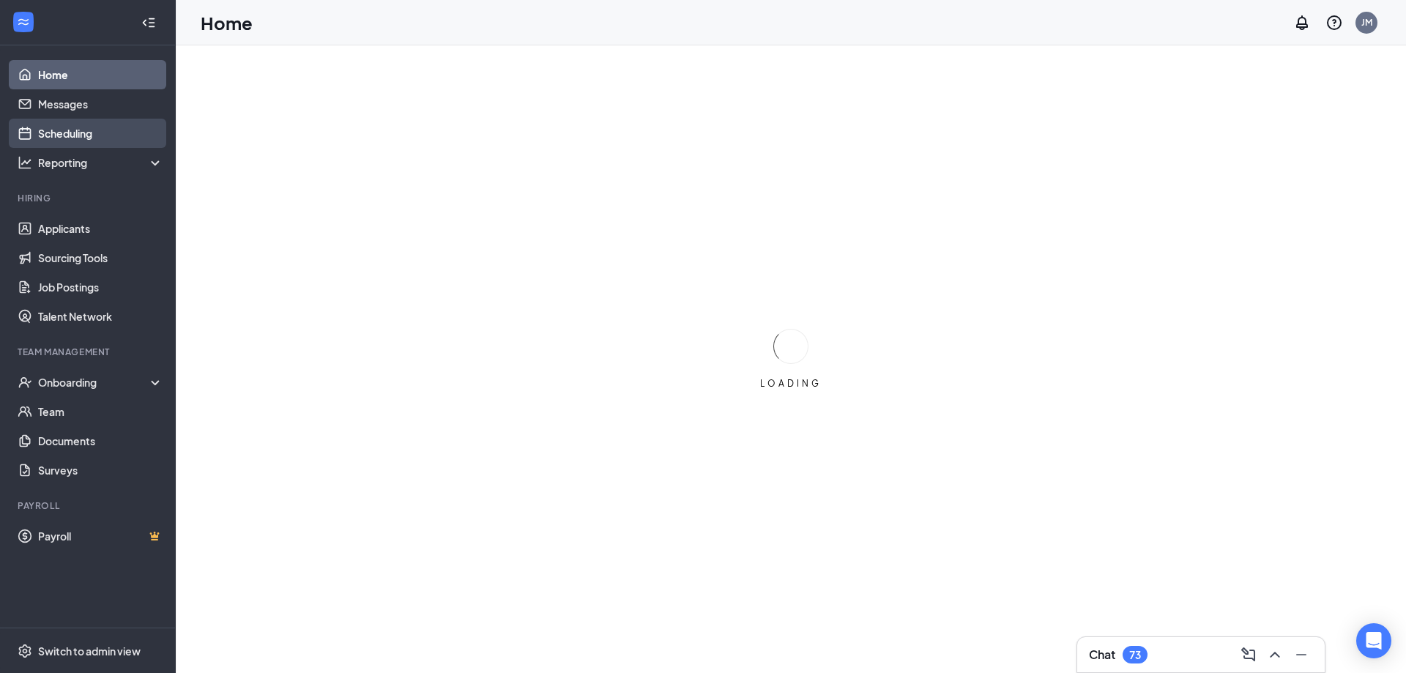
click at [69, 130] on link "Scheduling" at bounding box center [100, 133] width 125 height 29
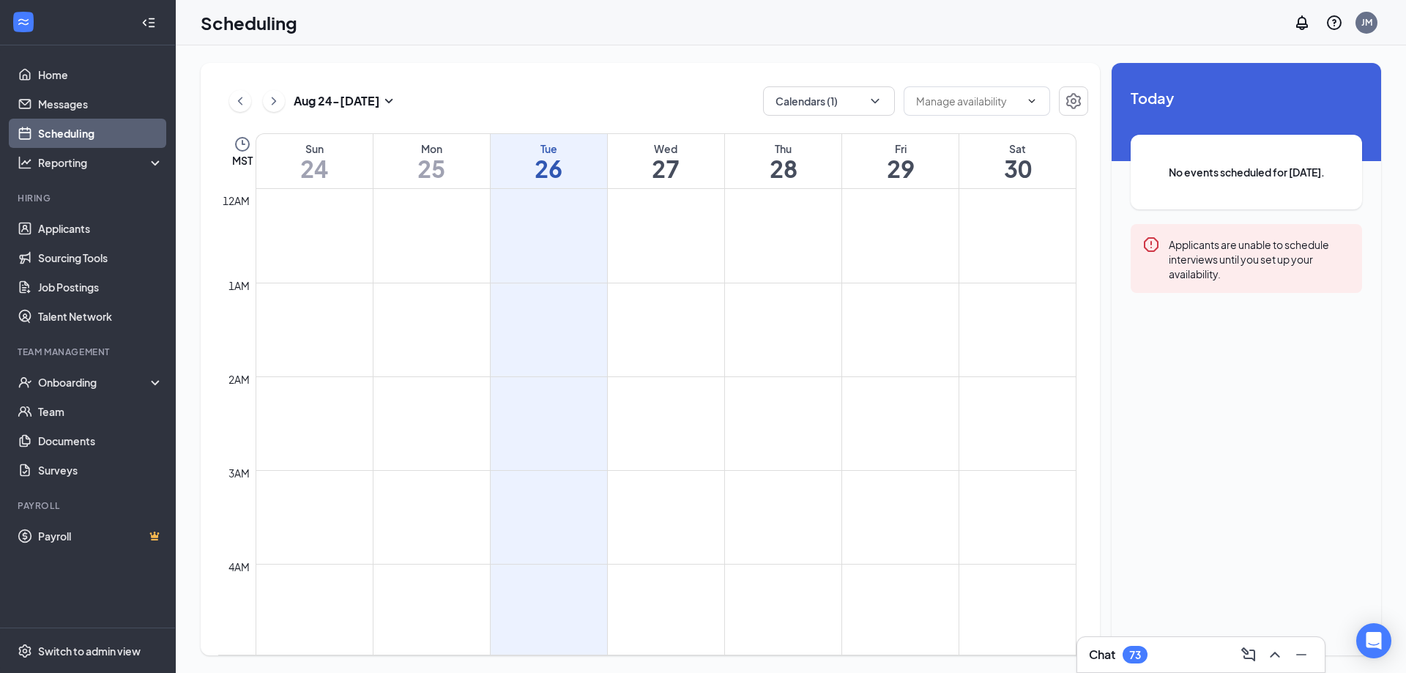
scroll to position [720, 0]
click at [1072, 97] on icon "Settings" at bounding box center [1074, 101] width 18 height 18
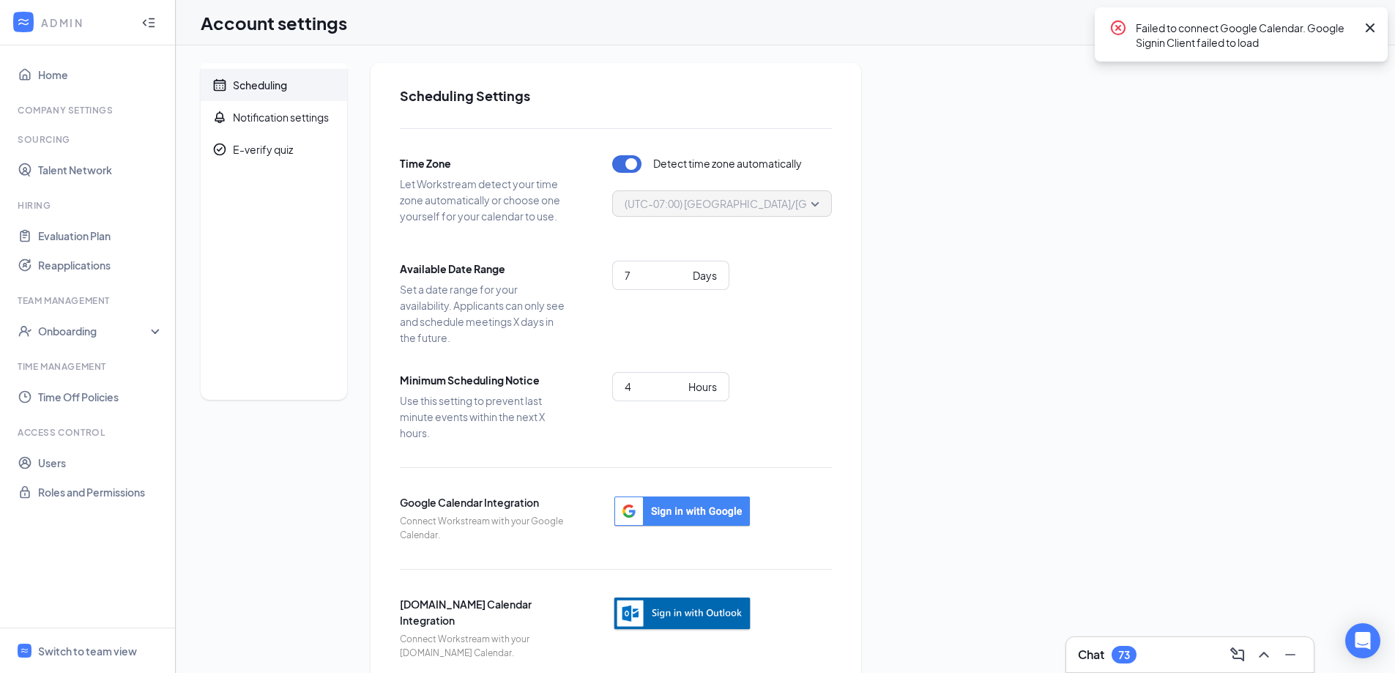
click at [713, 621] on img "button" at bounding box center [682, 614] width 140 height 36
click at [713, 622] on img "button" at bounding box center [682, 614] width 140 height 36
click at [707, 614] on img "button" at bounding box center [682, 614] width 140 height 36
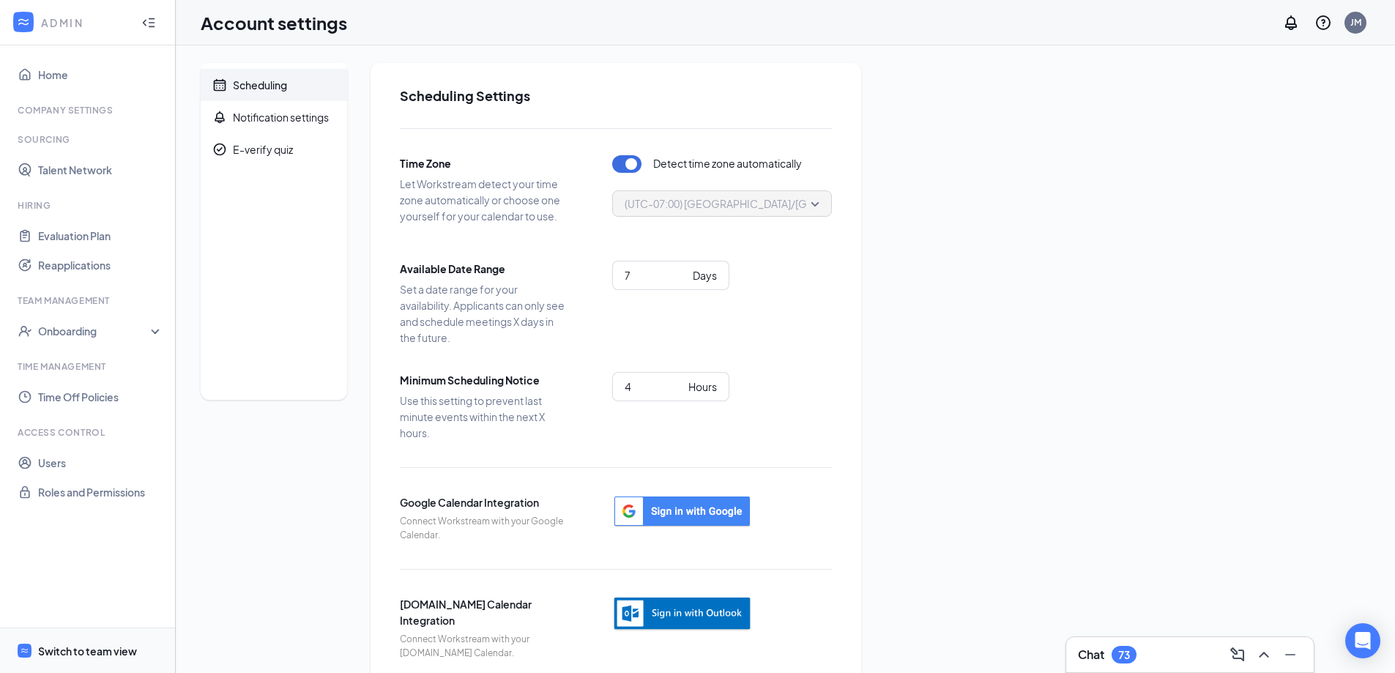
click at [99, 653] on div "Switch to team view" at bounding box center [87, 651] width 99 height 15
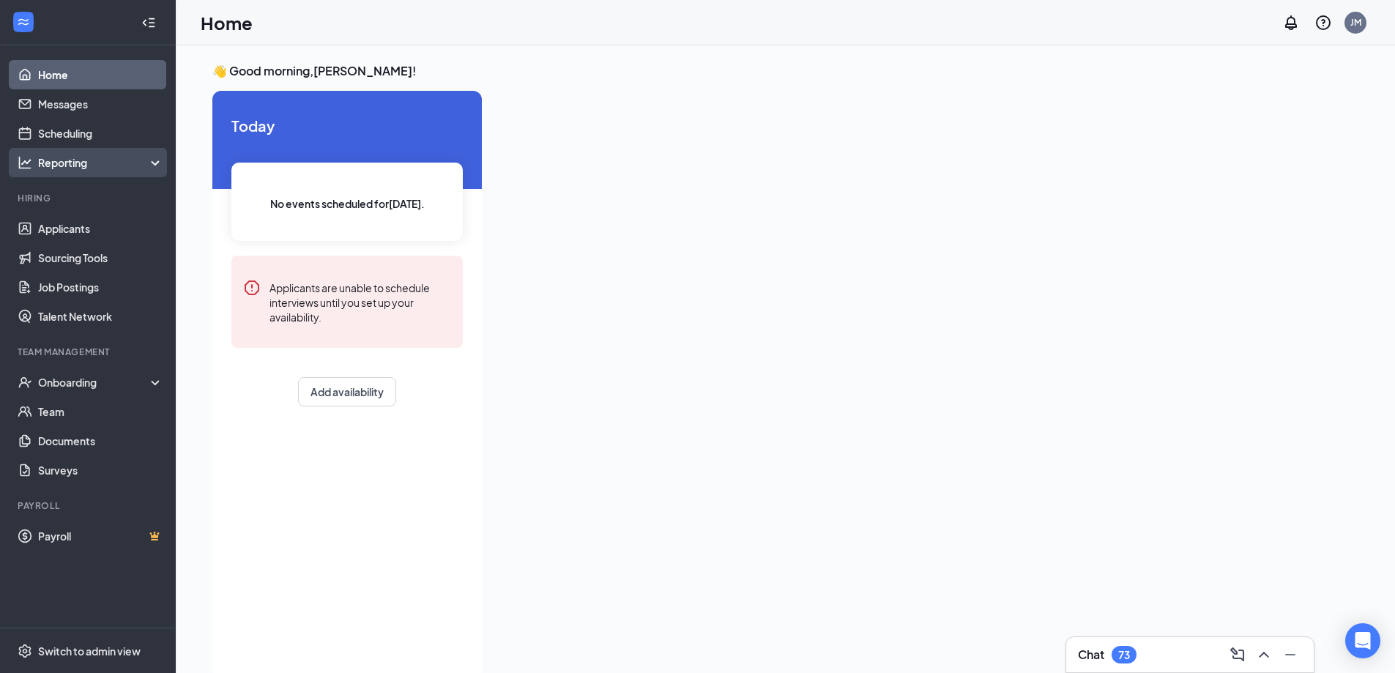
click at [97, 169] on div "Reporting" at bounding box center [101, 162] width 126 height 15
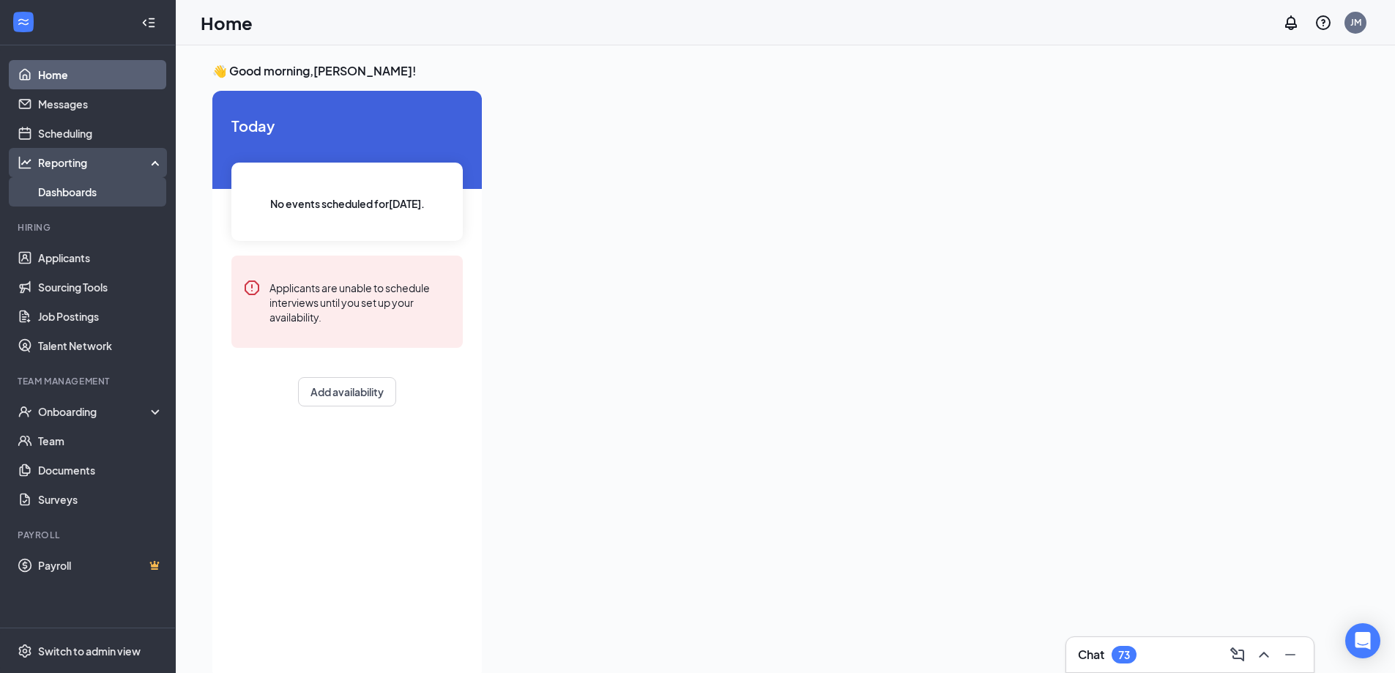
click at [93, 187] on link "Dashboards" at bounding box center [100, 191] width 125 height 29
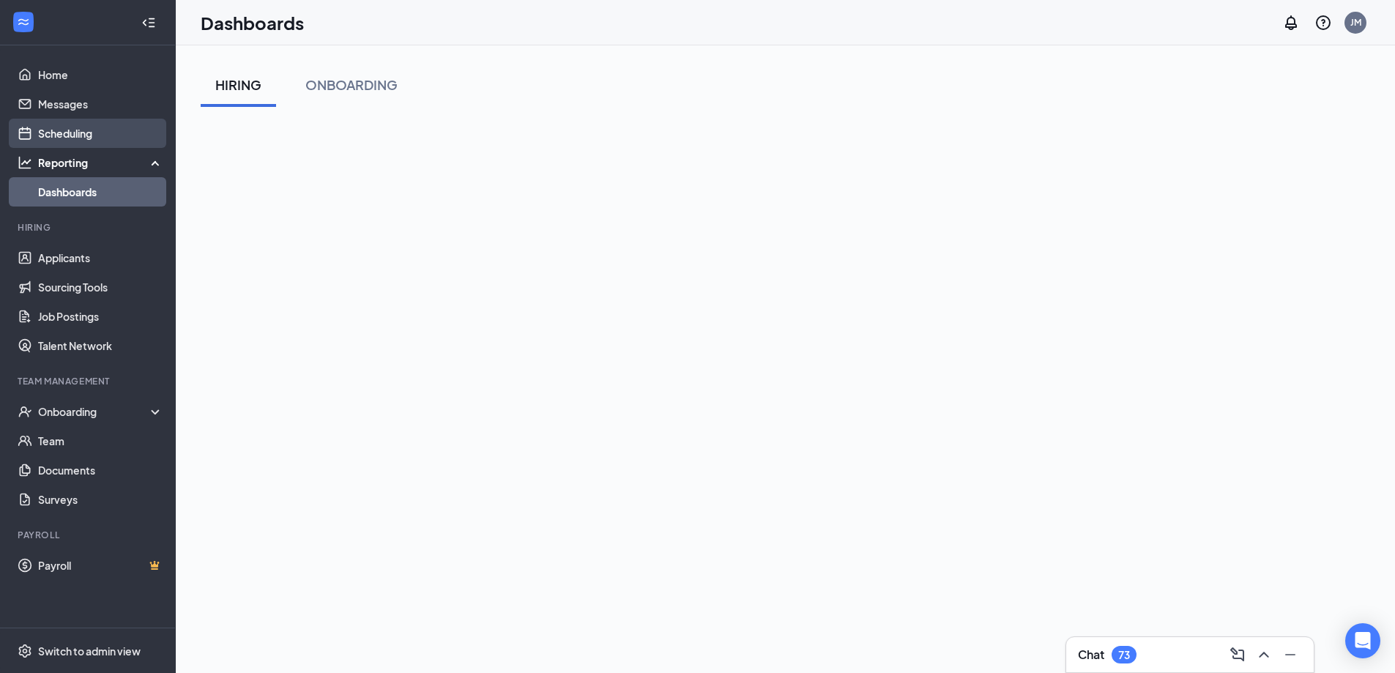
click at [130, 136] on link "Scheduling" at bounding box center [100, 133] width 125 height 29
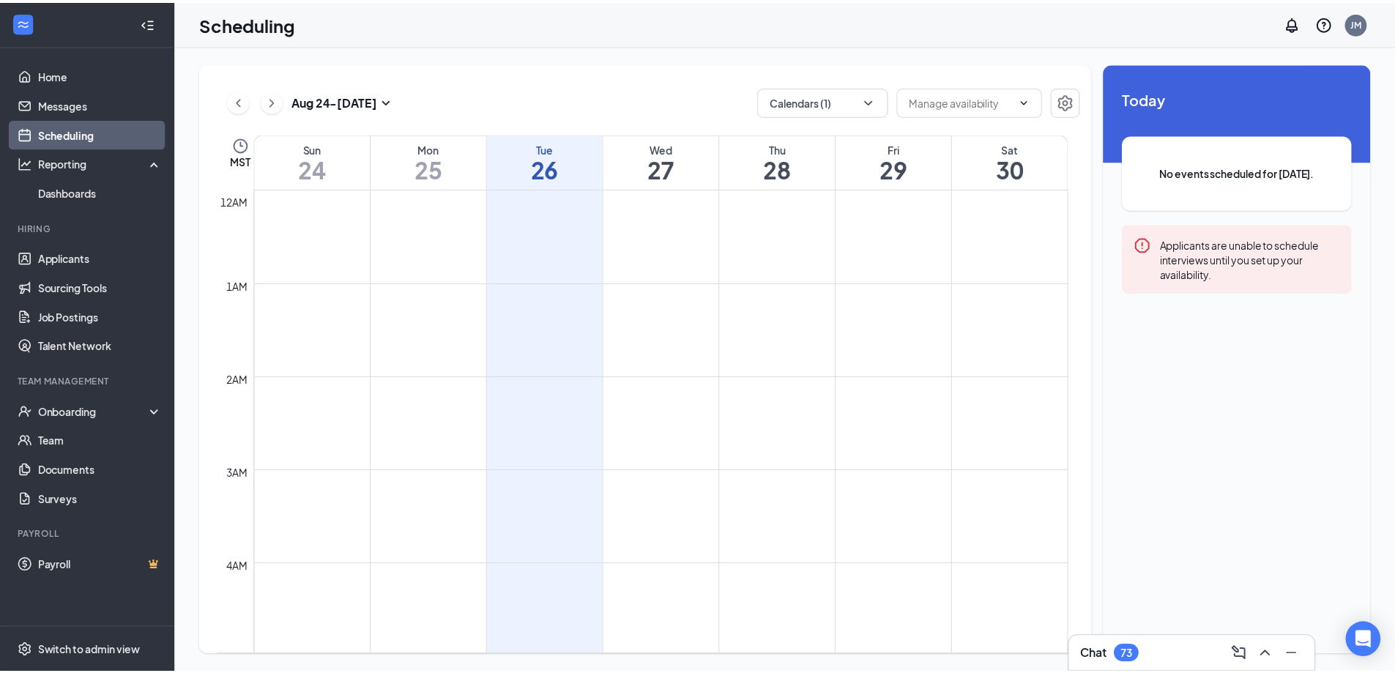
scroll to position [720, 0]
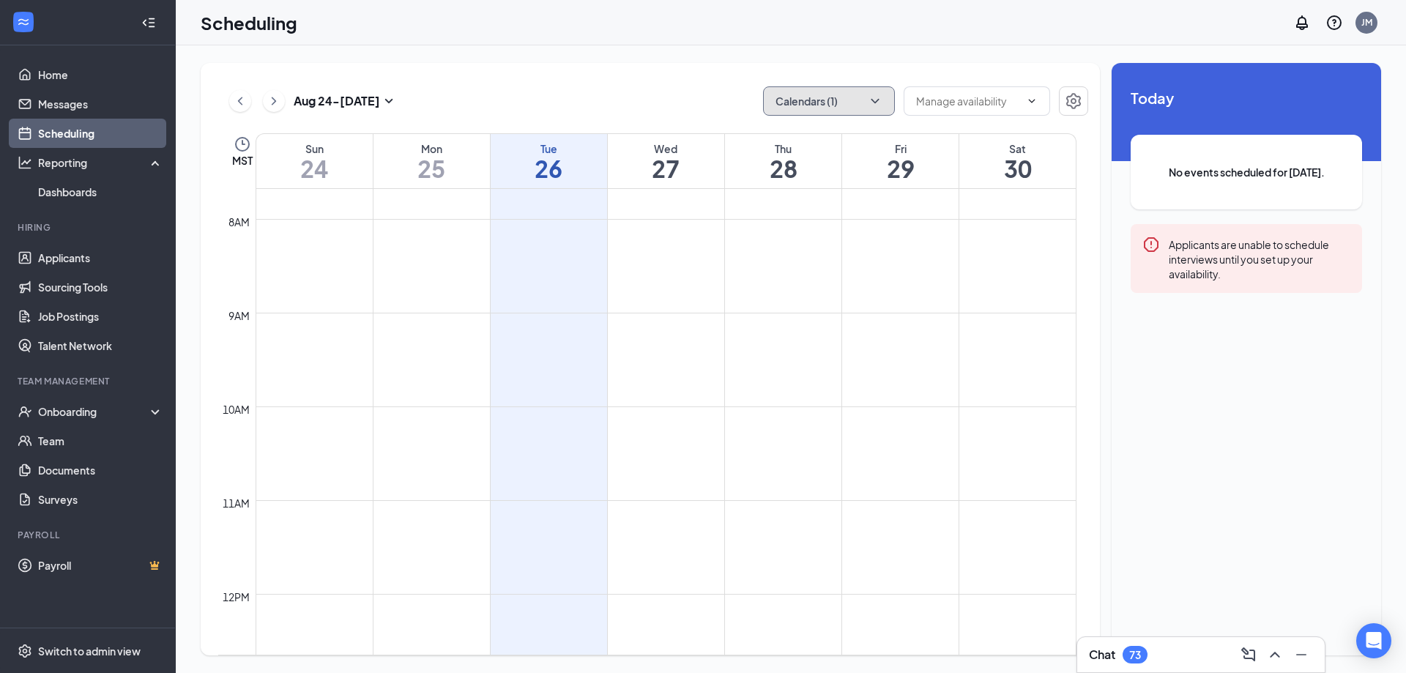
click at [880, 105] on icon "ChevronDown" at bounding box center [875, 101] width 15 height 15
click at [880, 105] on icon "ChevronUp" at bounding box center [875, 101] width 15 height 15
click at [879, 104] on icon "ChevronDown" at bounding box center [875, 101] width 15 height 15
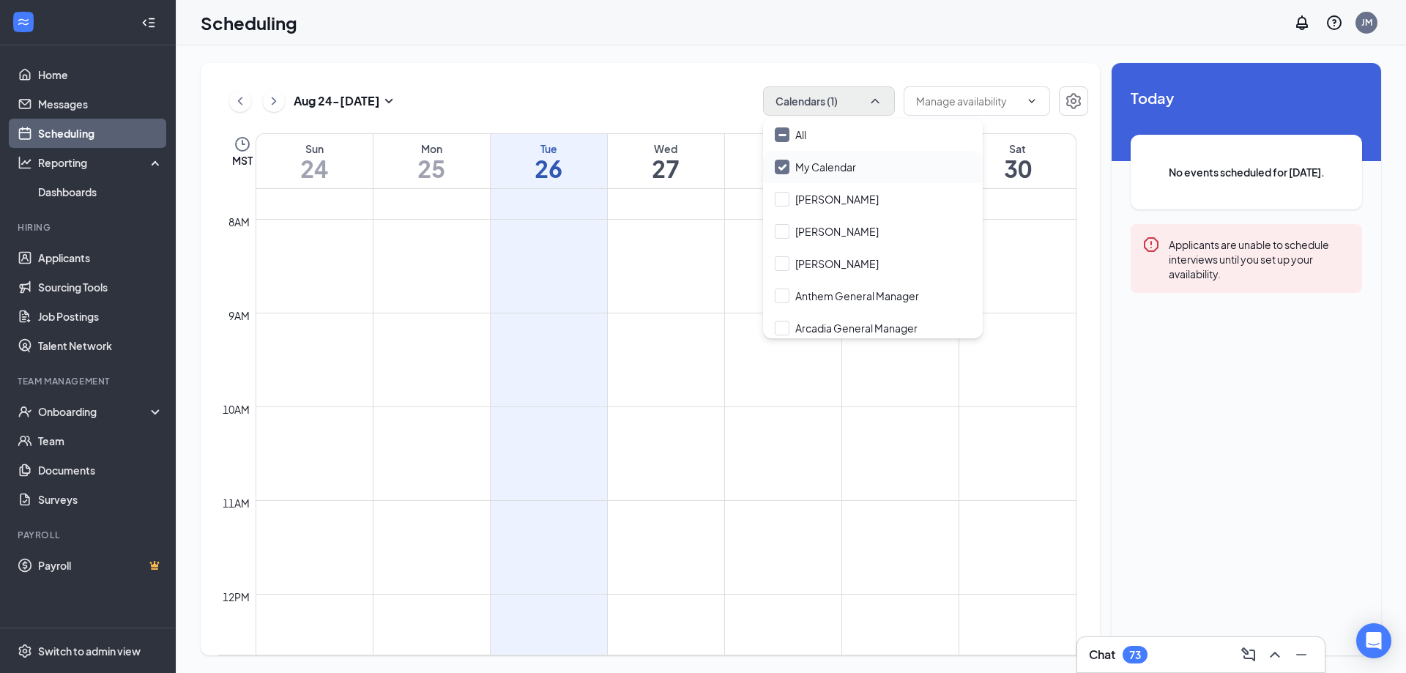
click at [867, 169] on div "My Calendar" at bounding box center [873, 167] width 220 height 32
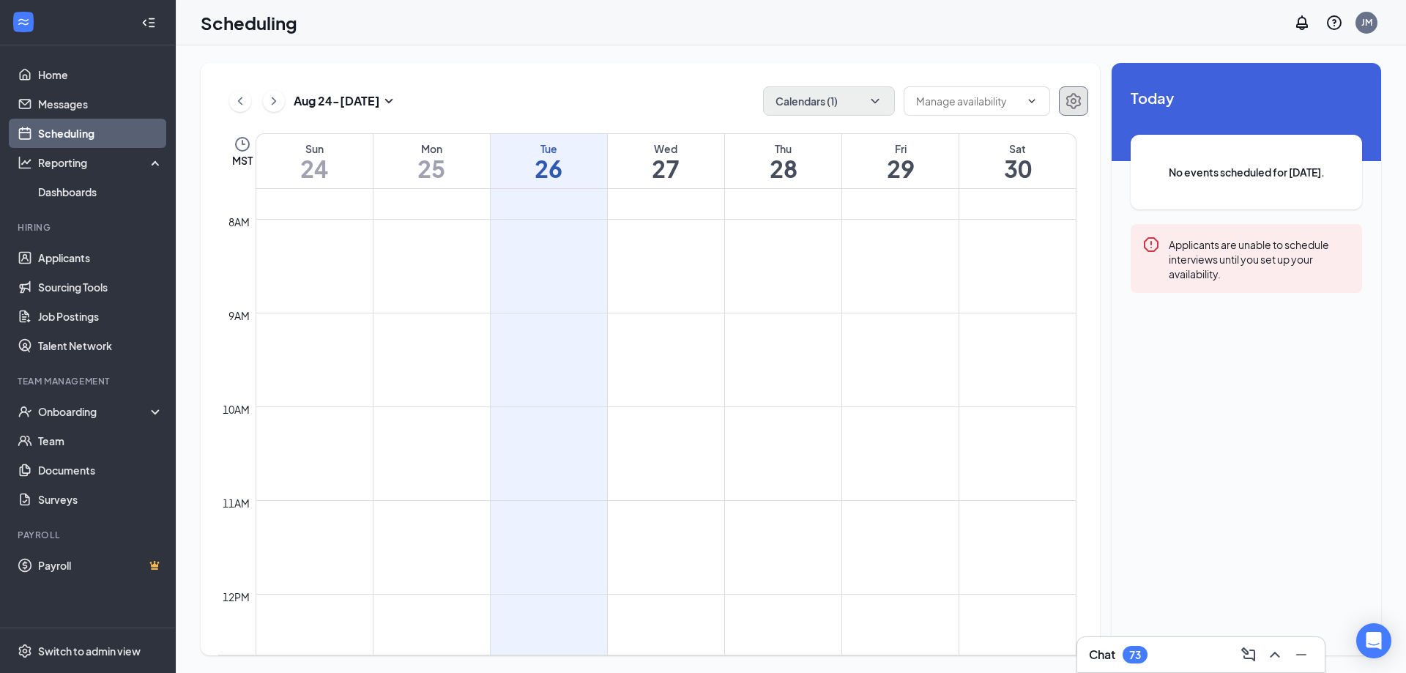
click at [1073, 94] on icon "Settings" at bounding box center [1073, 101] width 15 height 16
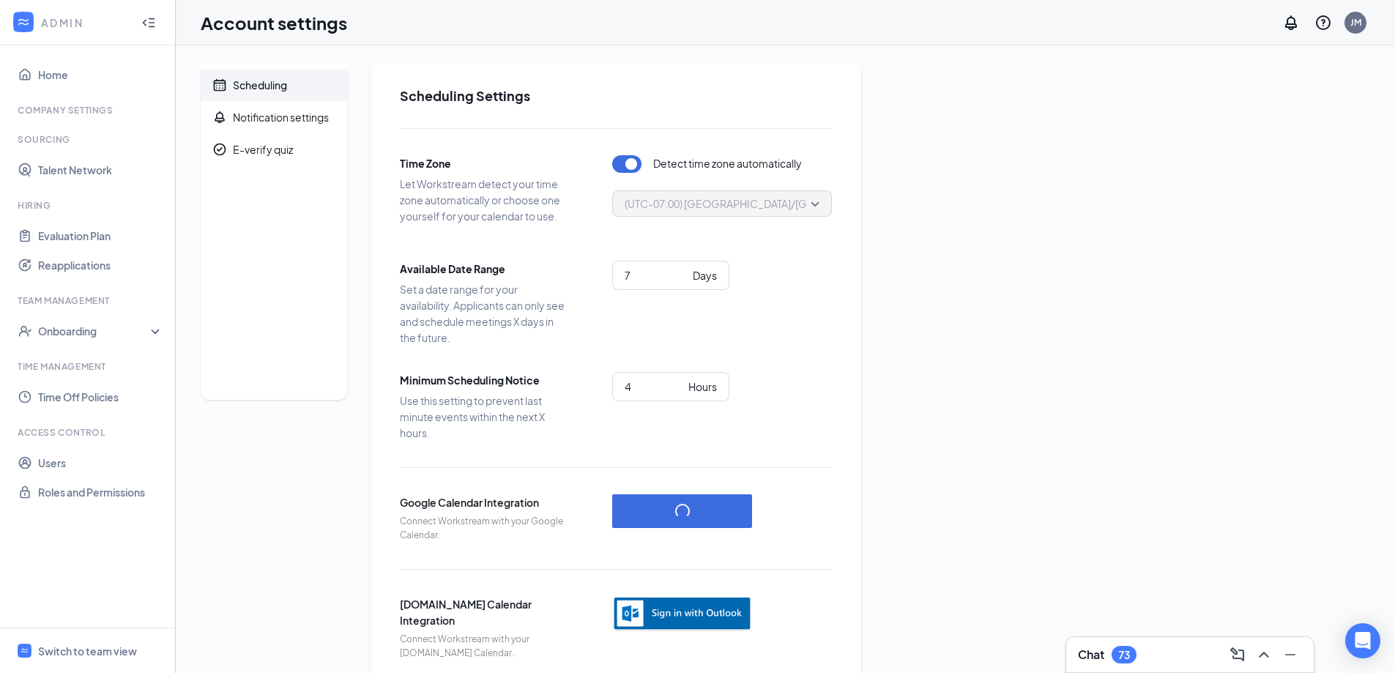
click at [691, 617] on img "button" at bounding box center [682, 614] width 140 height 36
